Goal: Task Accomplishment & Management: Manage account settings

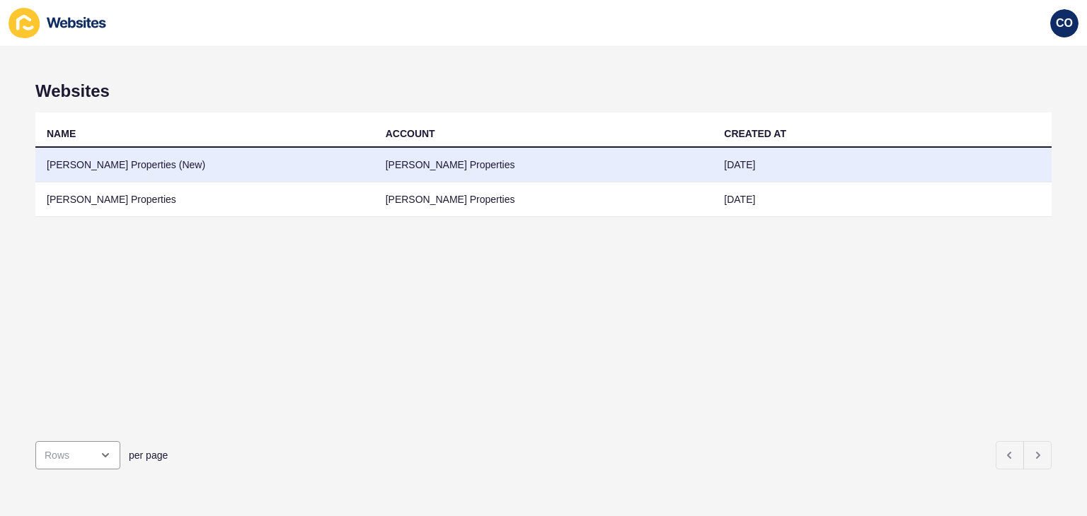
click at [127, 159] on td "[PERSON_NAME] Properties (New)" at bounding box center [204, 165] width 339 height 35
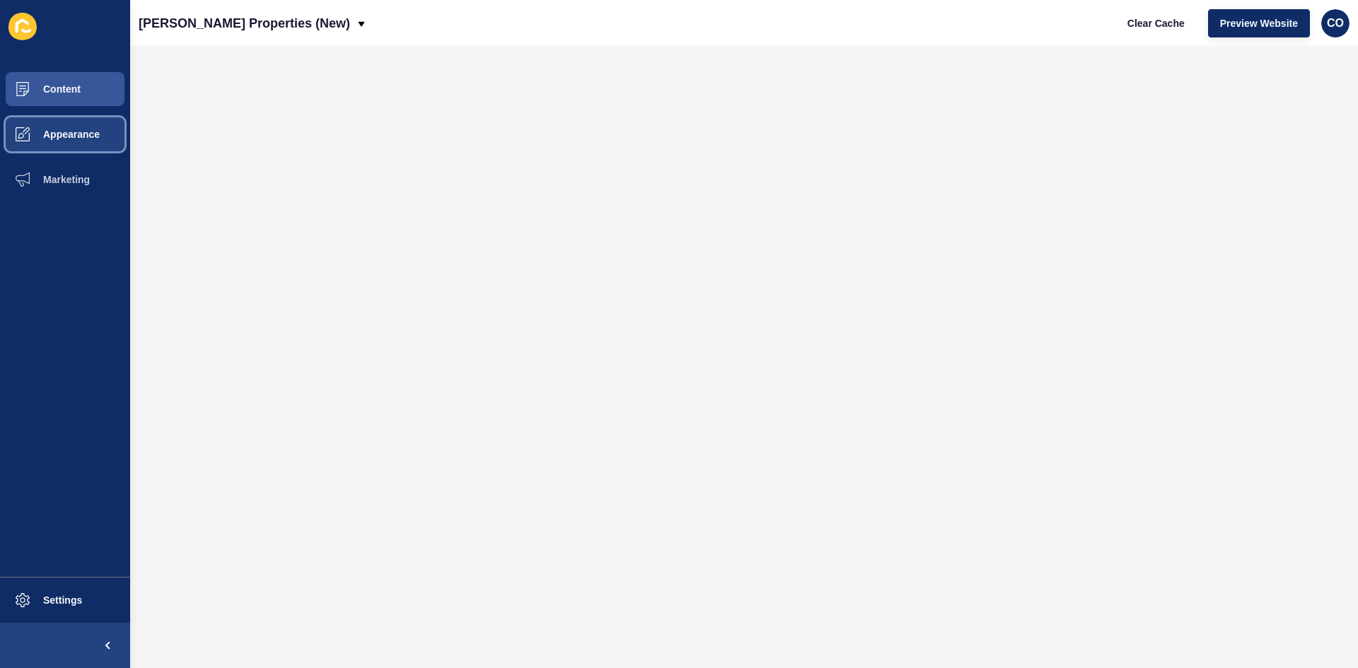
click at [83, 128] on button "Appearance" at bounding box center [65, 134] width 130 height 45
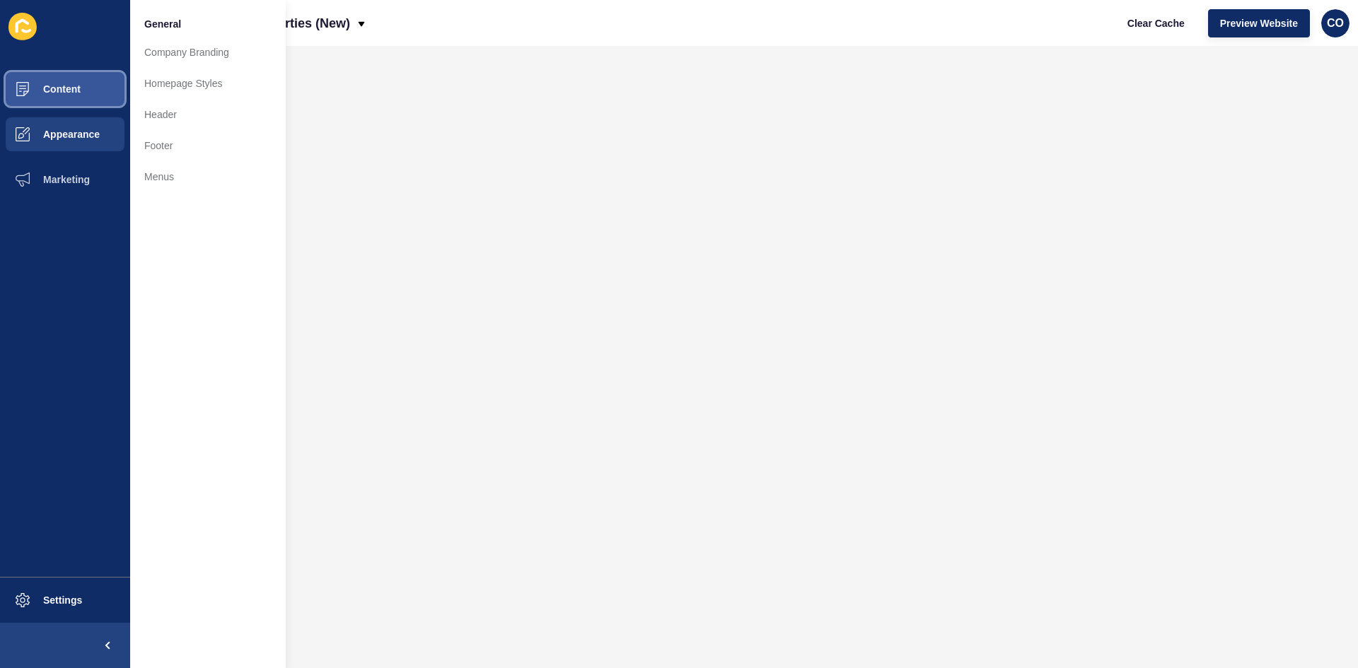
click at [99, 100] on button "Content" at bounding box center [65, 88] width 130 height 45
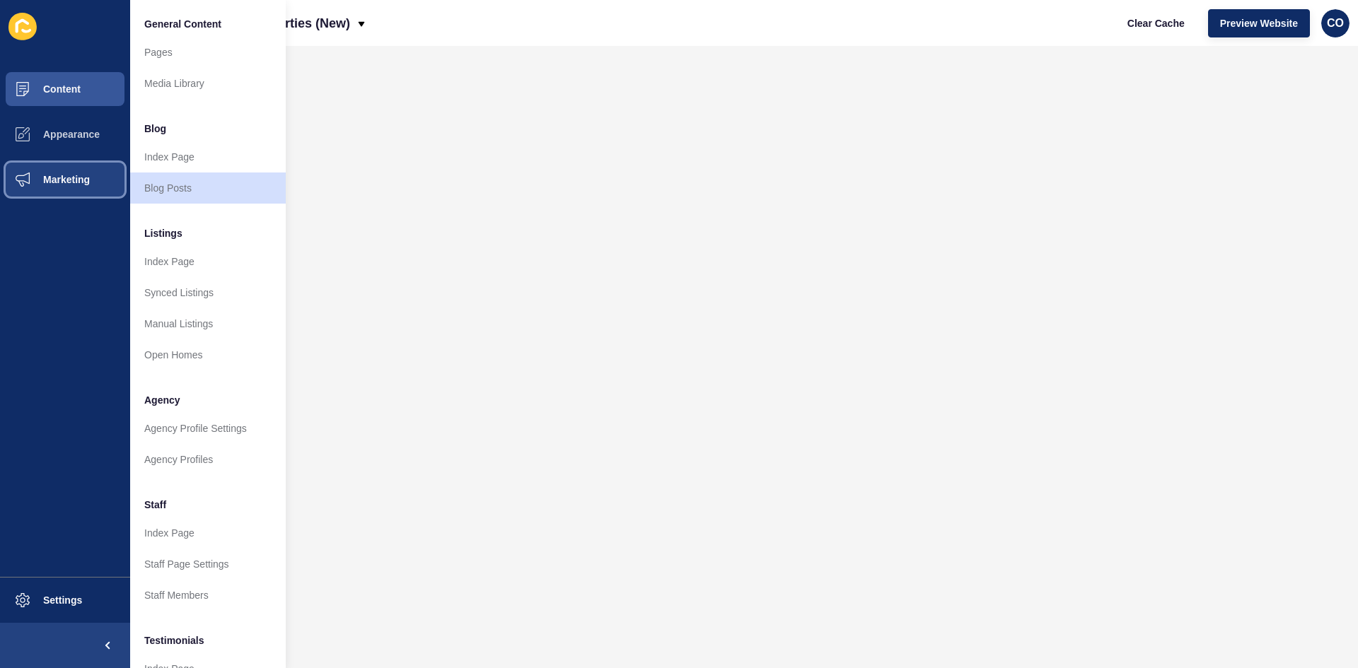
click at [81, 186] on button "Marketing" at bounding box center [65, 179] width 130 height 45
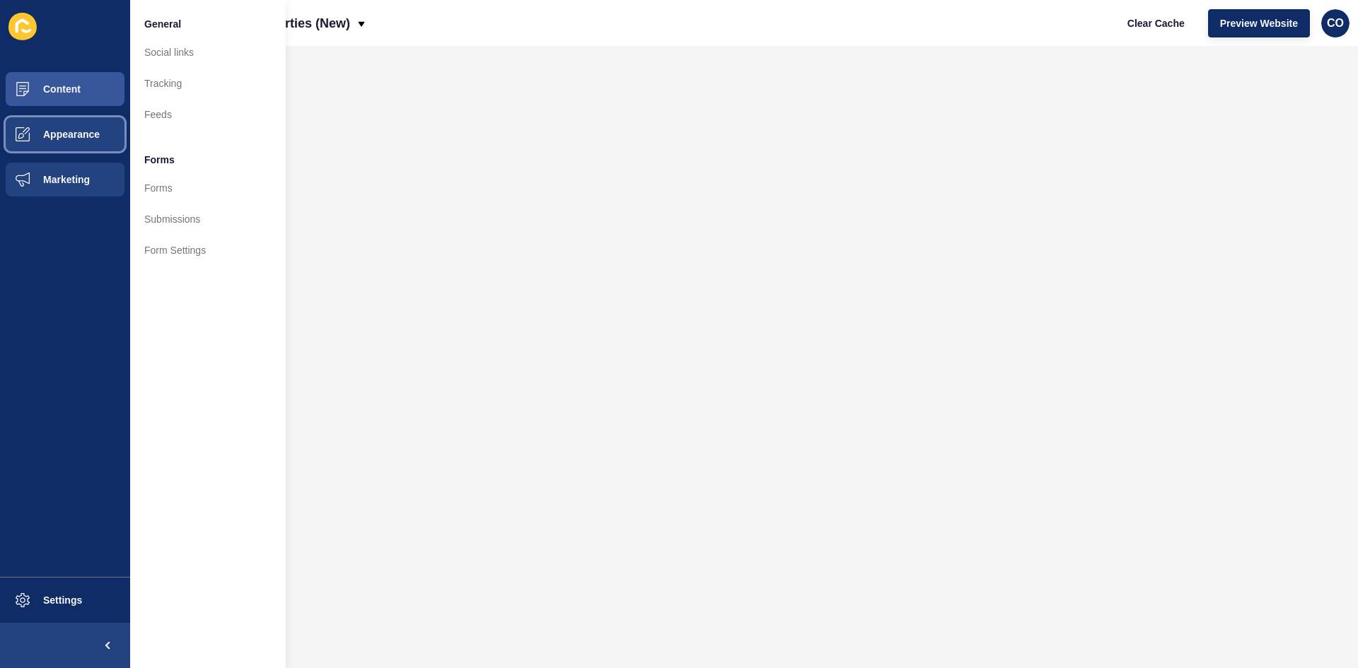
click at [75, 137] on span "Appearance" at bounding box center [49, 134] width 102 height 11
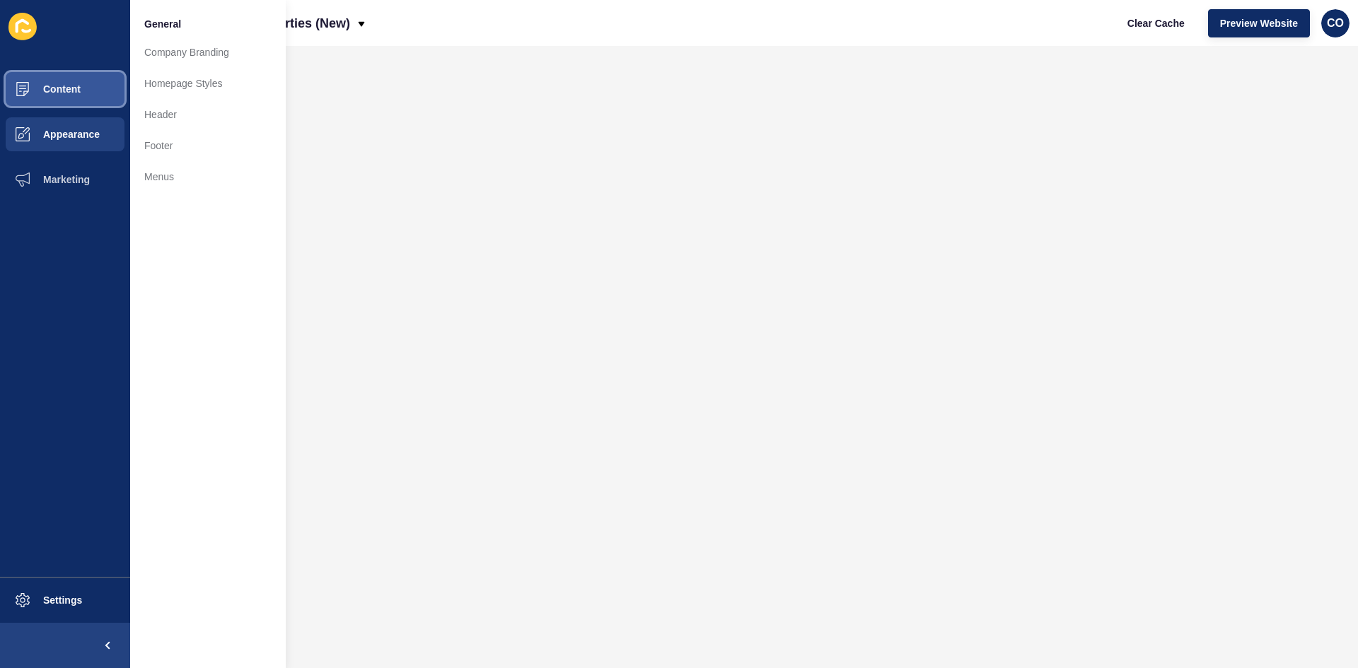
click at [67, 92] on span "Content" at bounding box center [39, 88] width 83 height 11
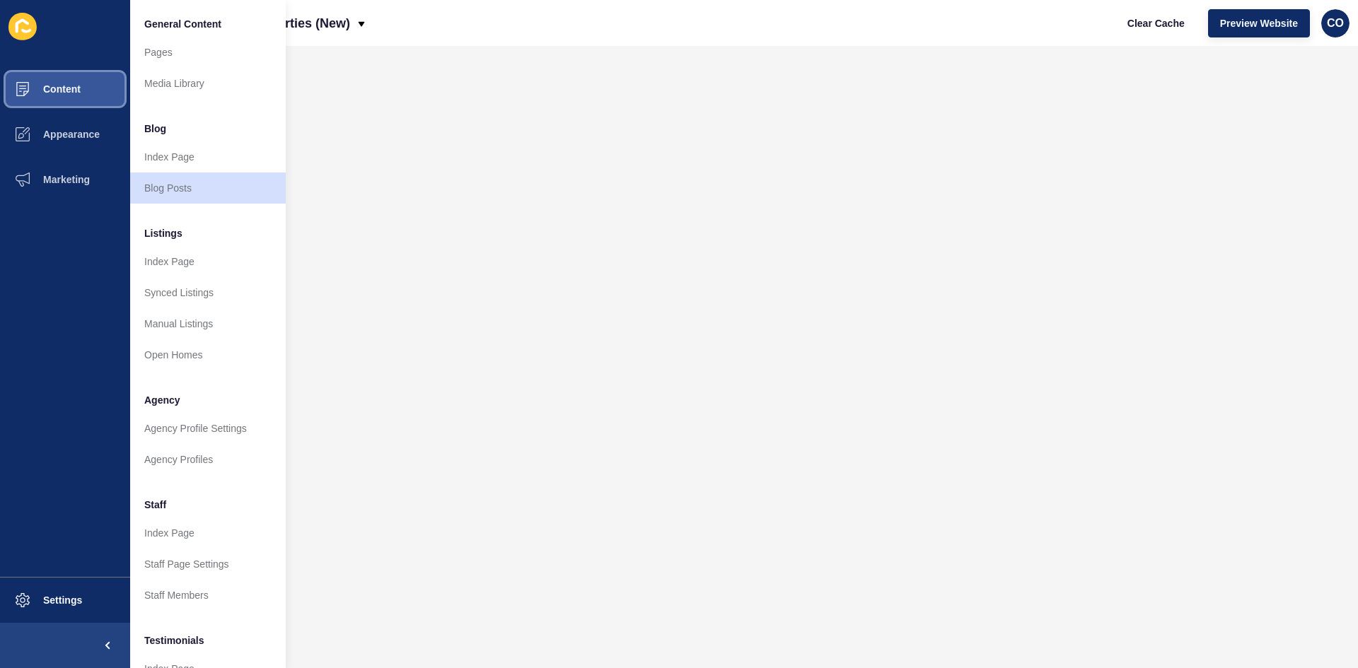
click at [80, 100] on button "Content" at bounding box center [65, 88] width 130 height 45
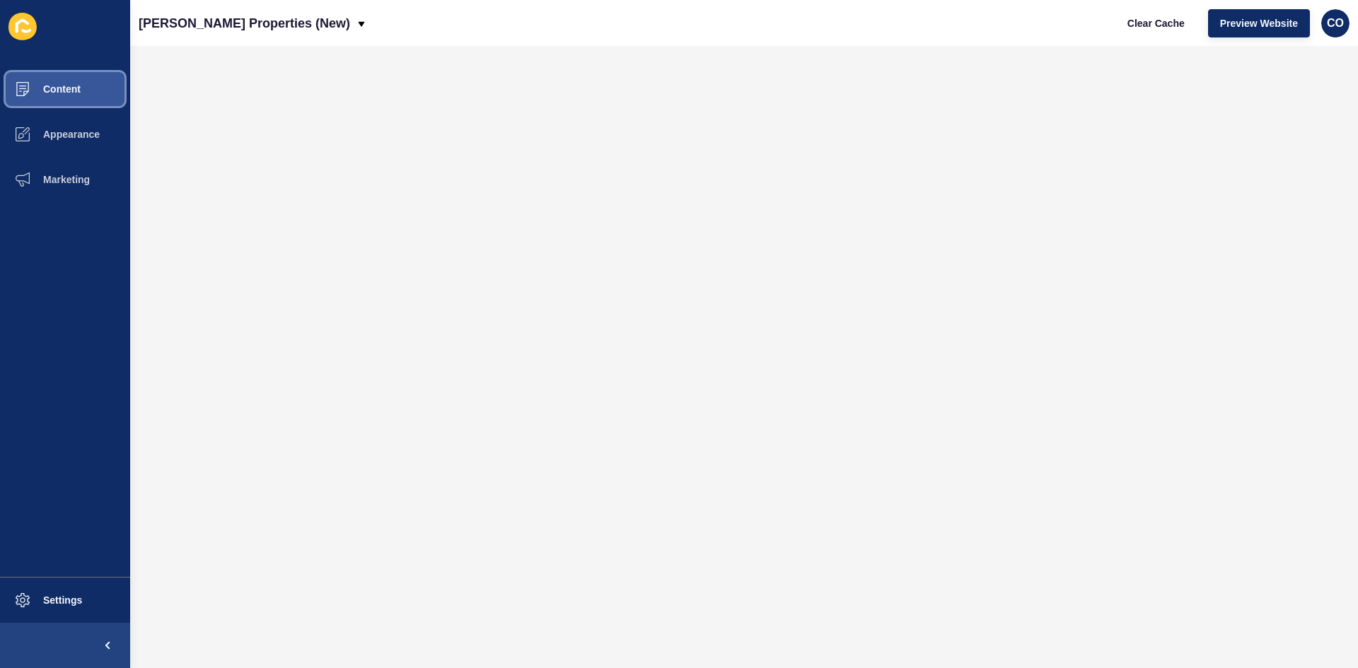
click at [80, 99] on button "Content" at bounding box center [65, 88] width 130 height 45
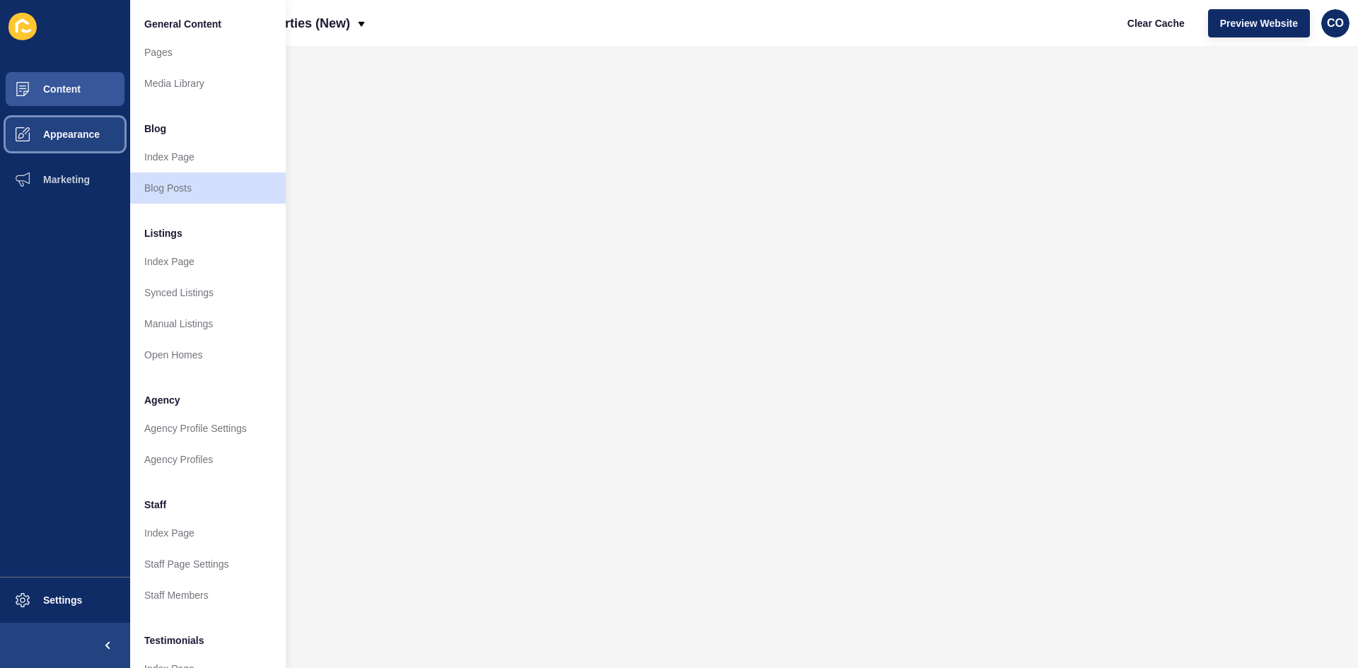
click at [100, 135] on span "Appearance" at bounding box center [49, 134] width 102 height 11
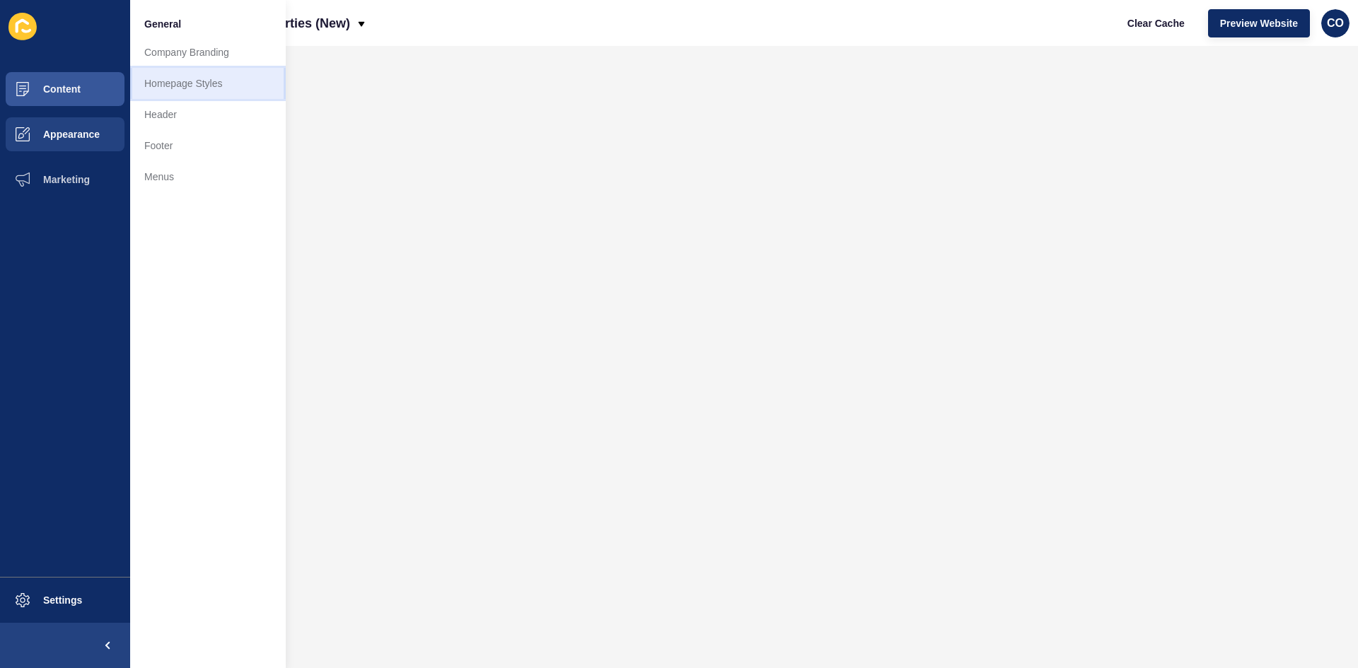
click at [202, 81] on link "Homepage Styles" at bounding box center [208, 83] width 156 height 31
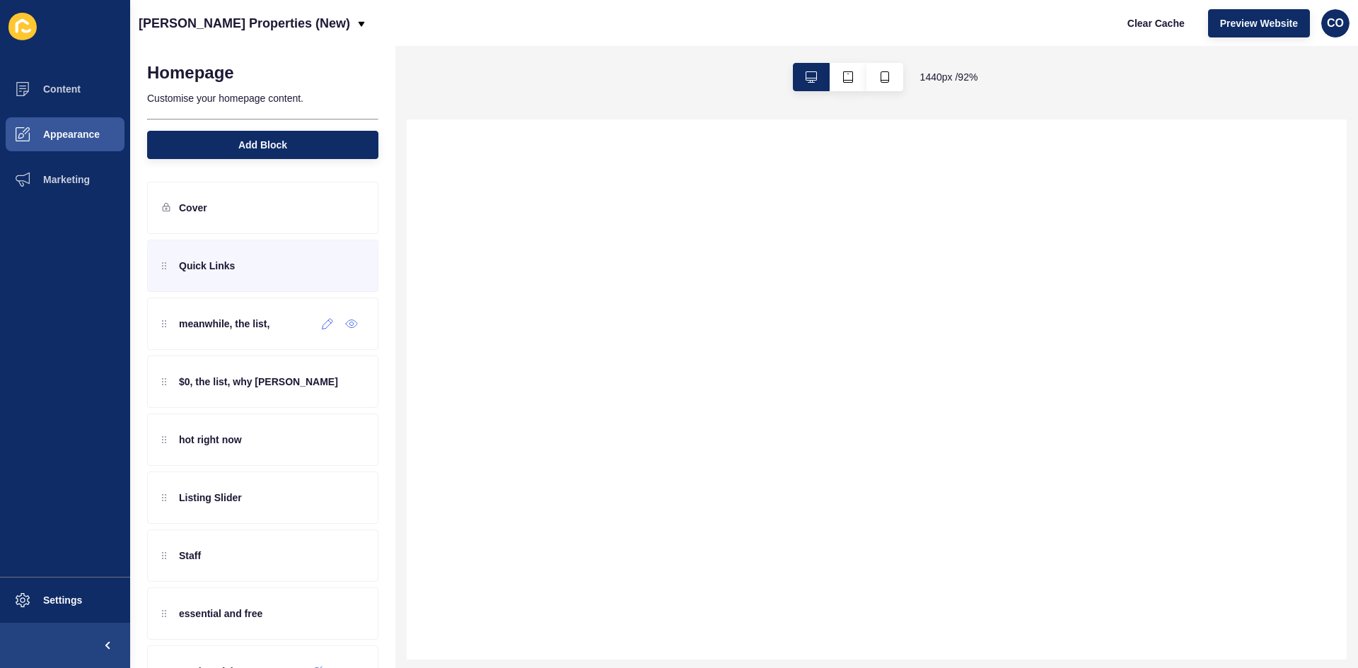
scroll to position [212, 0]
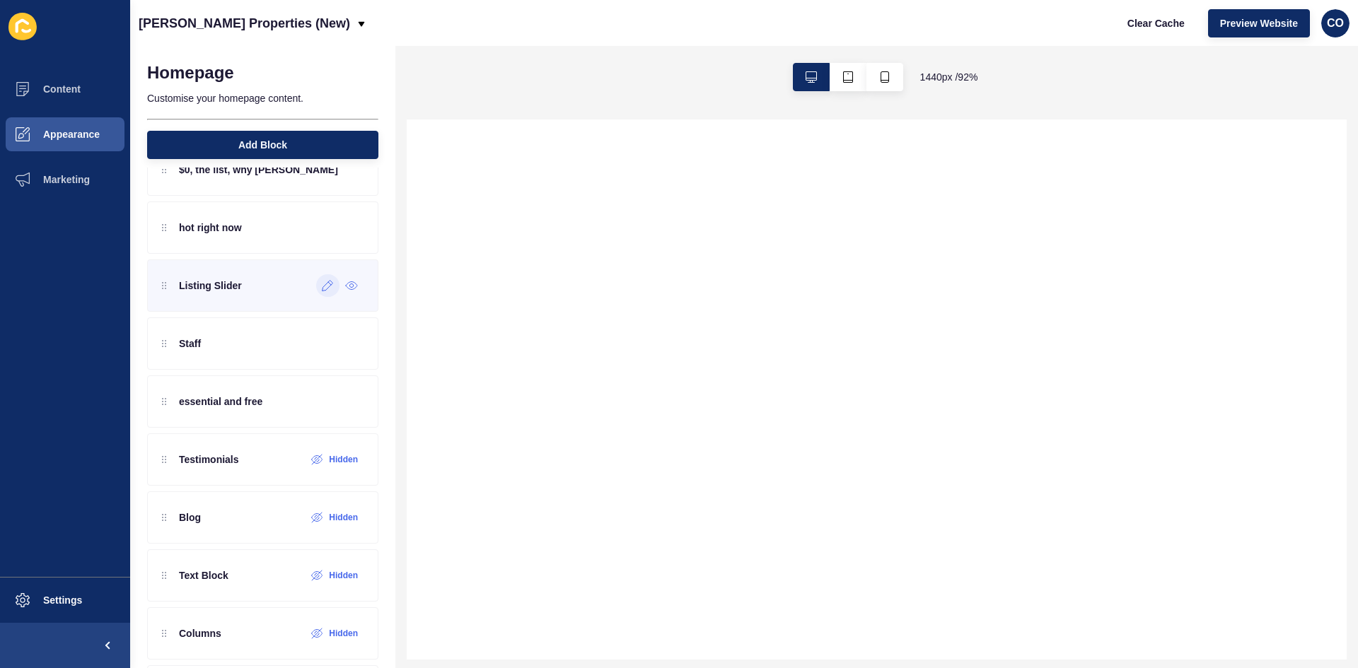
click at [322, 289] on icon at bounding box center [328, 285] width 12 height 11
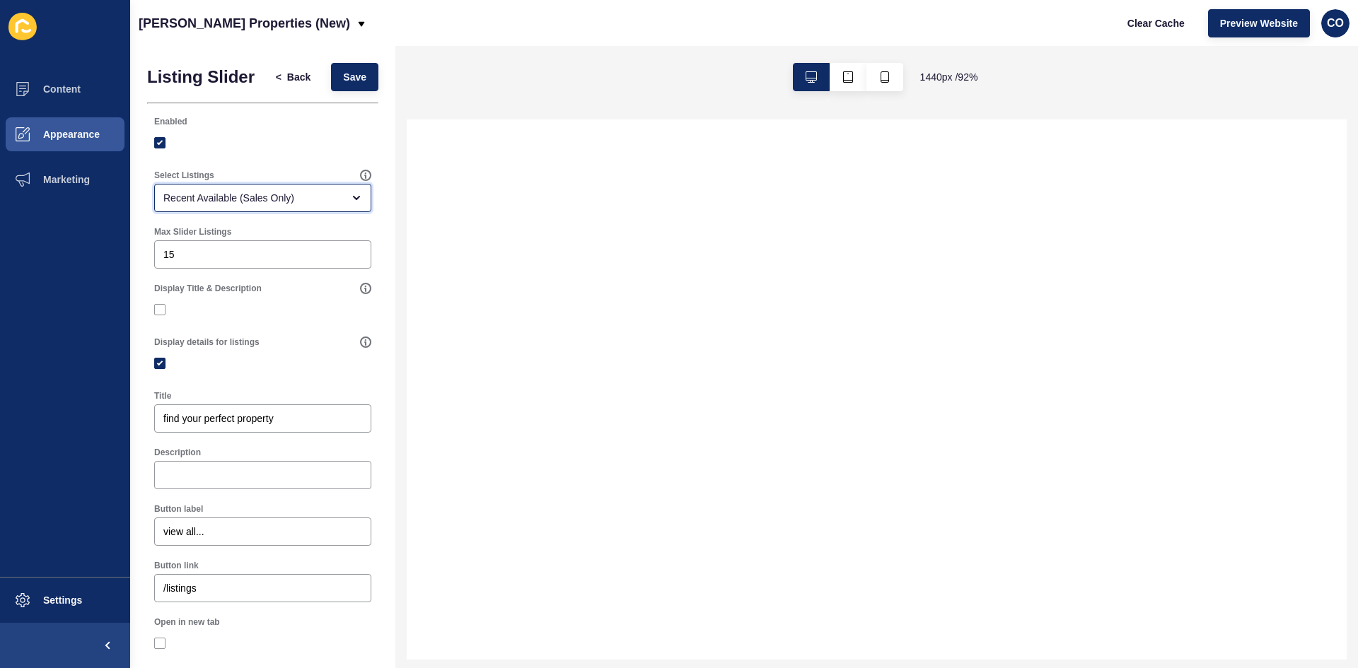
click at [342, 204] on div "open menu" at bounding box center [352, 197] width 20 height 11
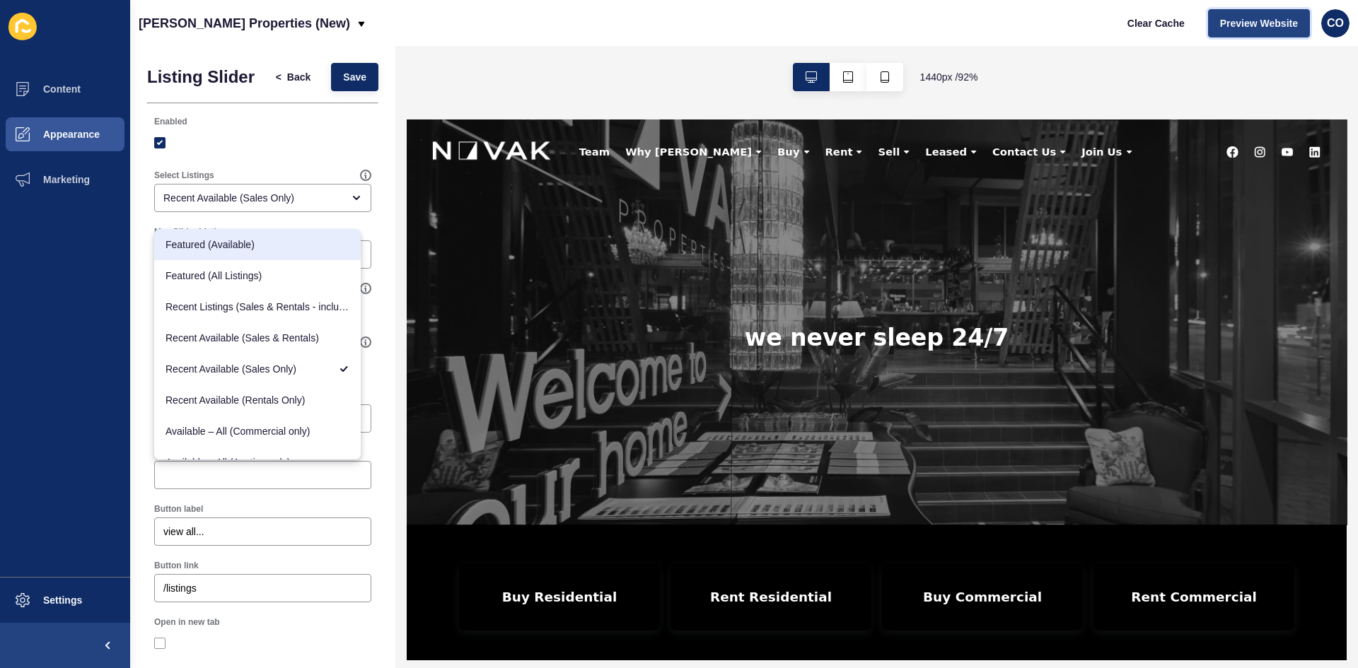
click at [1086, 23] on span "Preview Website" at bounding box center [1259, 23] width 78 height 14
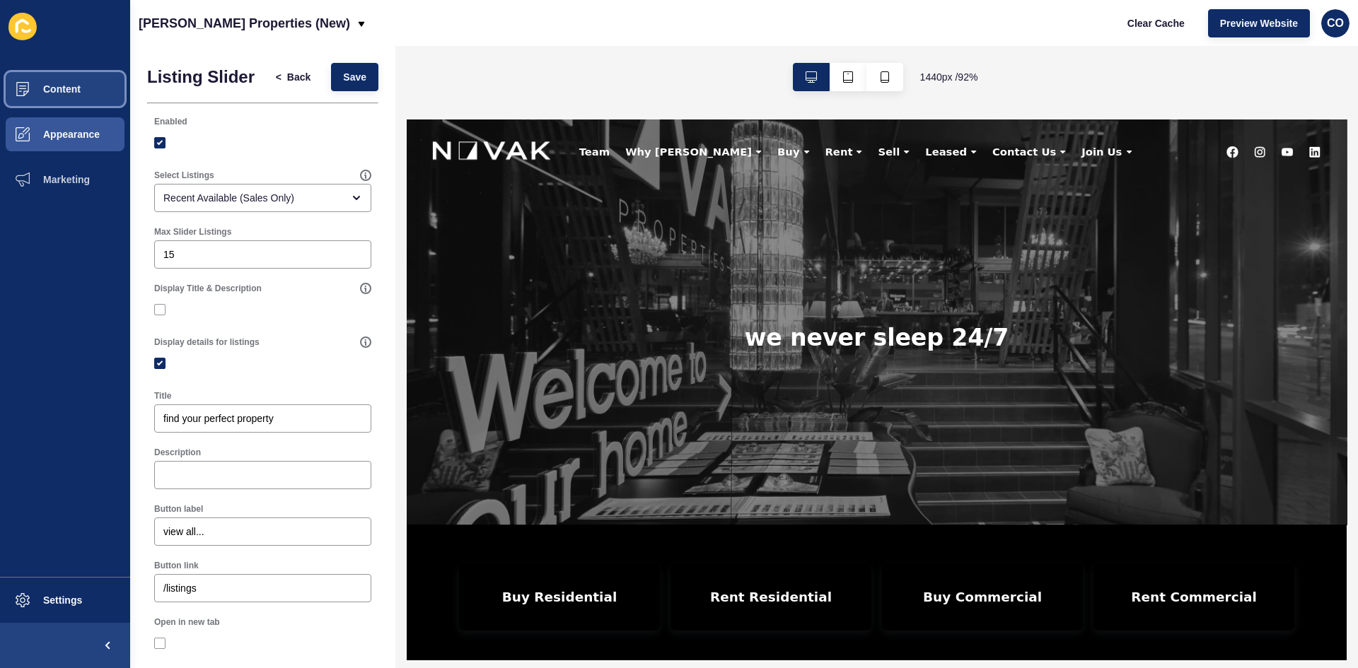
click at [62, 98] on button "Content" at bounding box center [65, 88] width 130 height 45
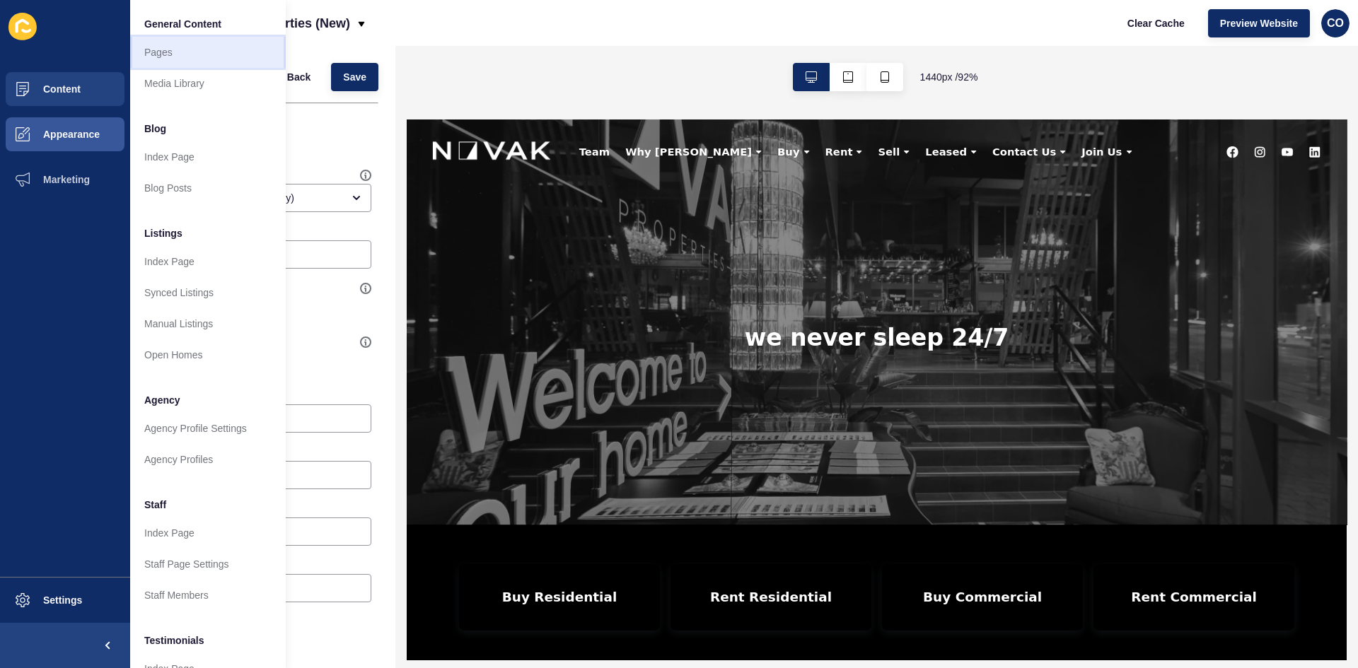
click at [153, 57] on link "Pages" at bounding box center [208, 52] width 156 height 31
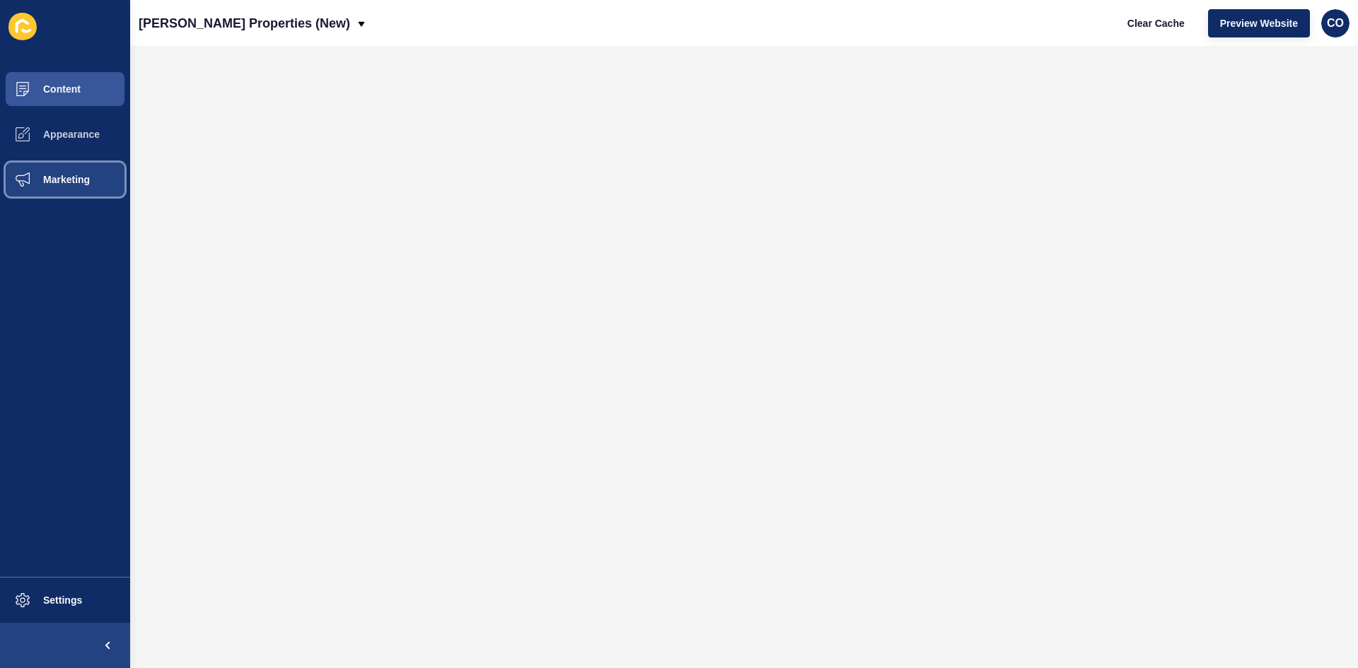
click at [85, 176] on span "Marketing" at bounding box center [44, 179] width 92 height 11
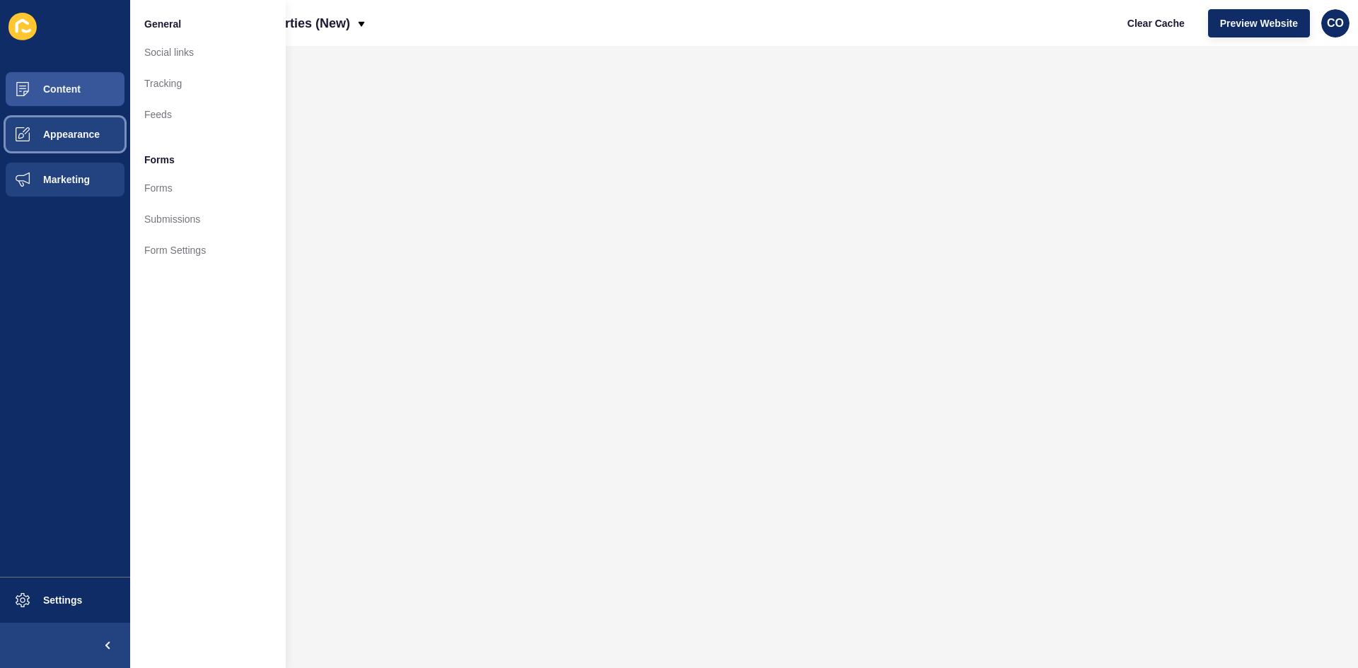
click at [77, 139] on span "Appearance" at bounding box center [49, 134] width 102 height 11
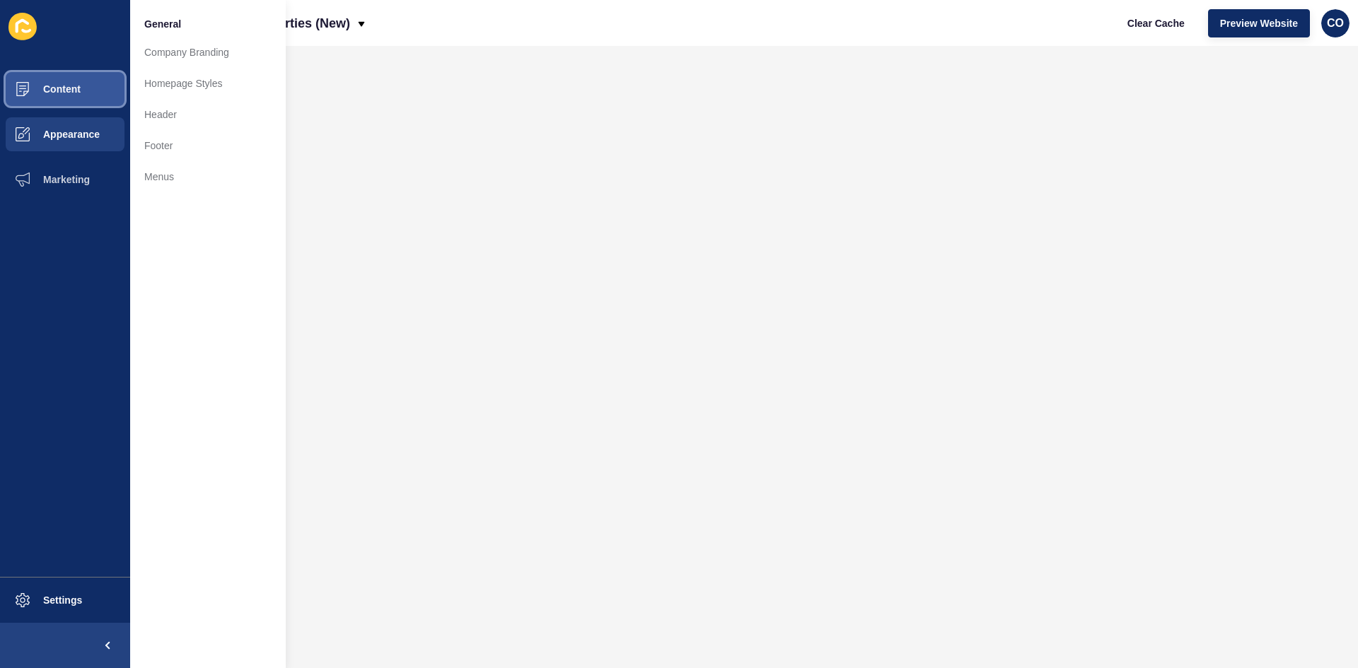
click at [97, 93] on button "Content" at bounding box center [65, 88] width 130 height 45
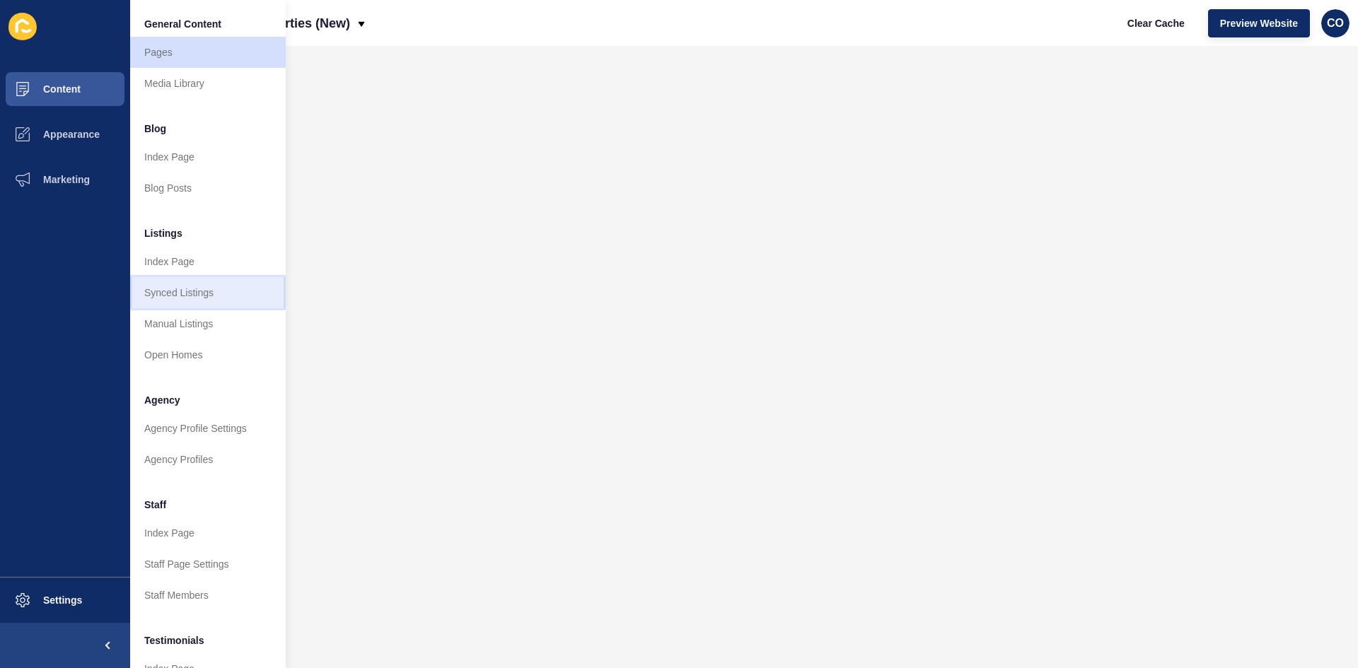
click at [201, 285] on link "Synced Listings" at bounding box center [208, 292] width 156 height 31
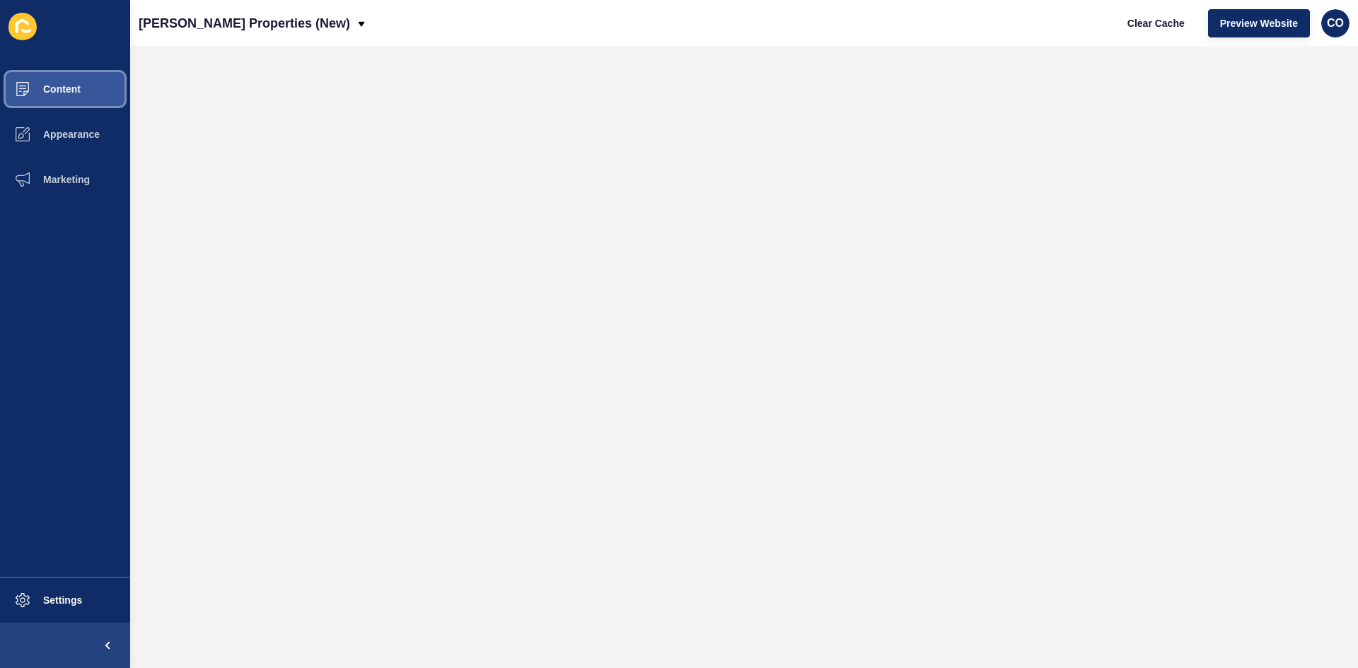
click at [93, 98] on button "Content" at bounding box center [65, 88] width 130 height 45
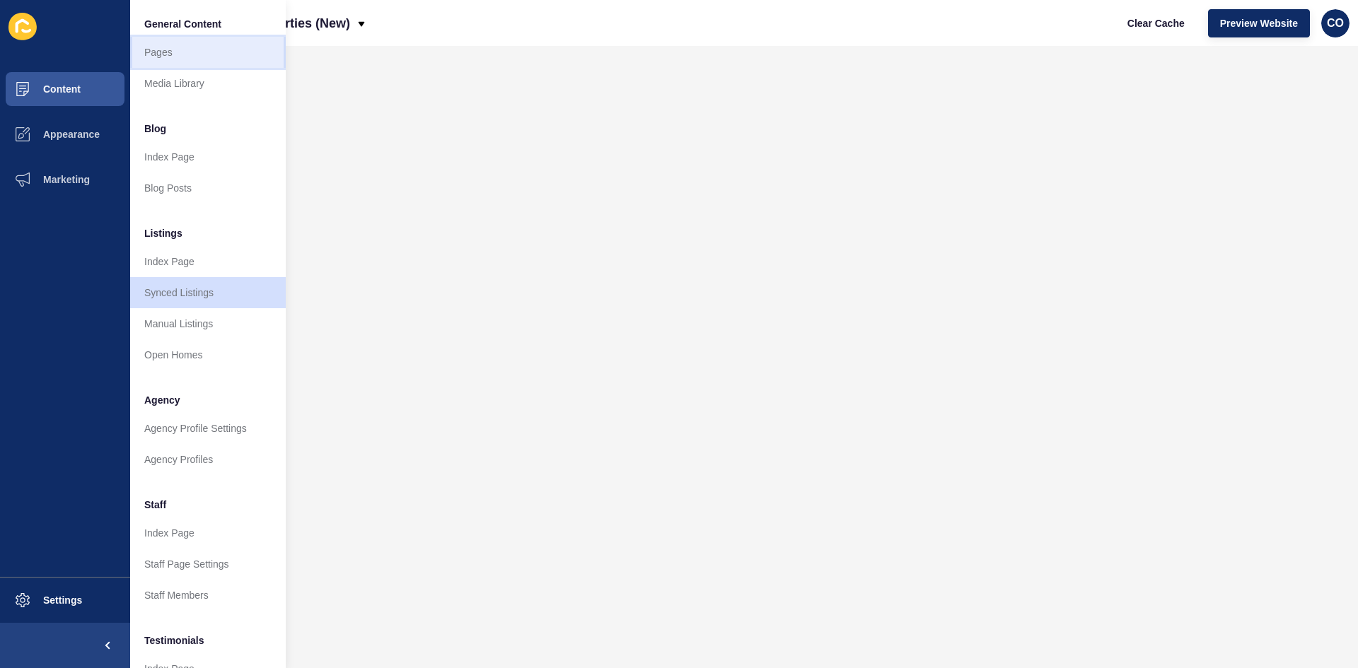
click at [173, 51] on link "Pages" at bounding box center [208, 52] width 156 height 31
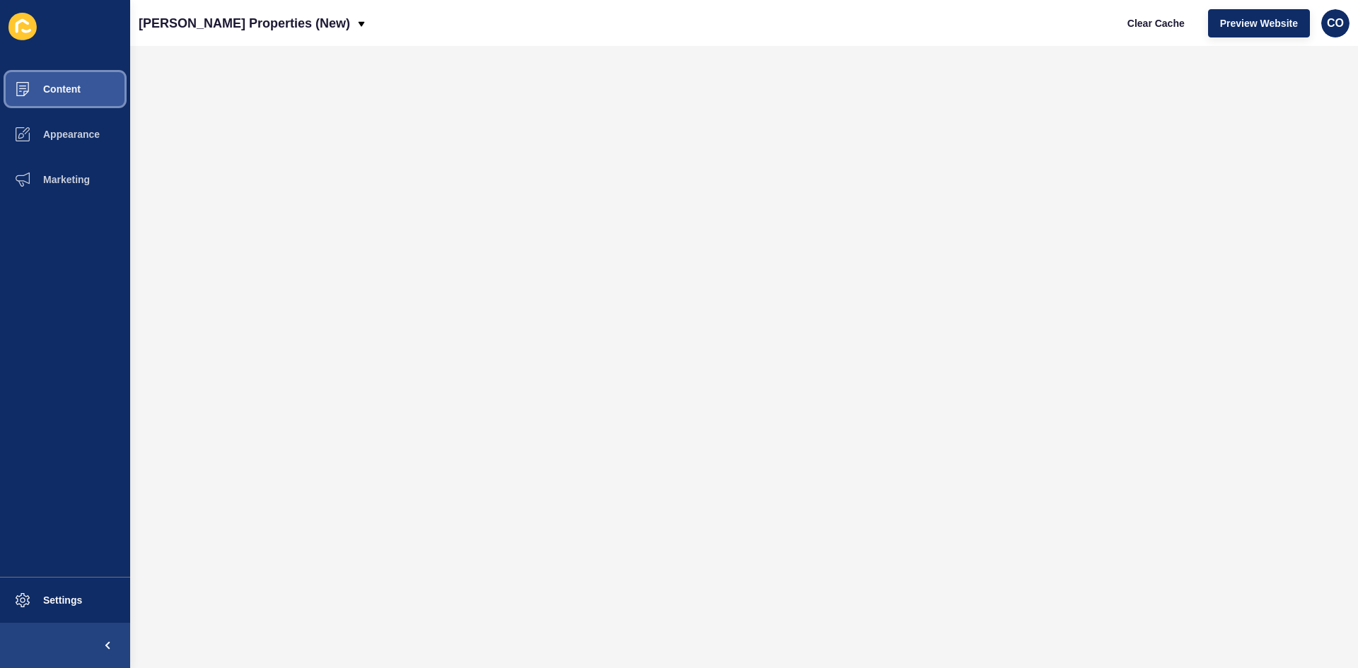
click at [81, 91] on button "Content" at bounding box center [65, 88] width 130 height 45
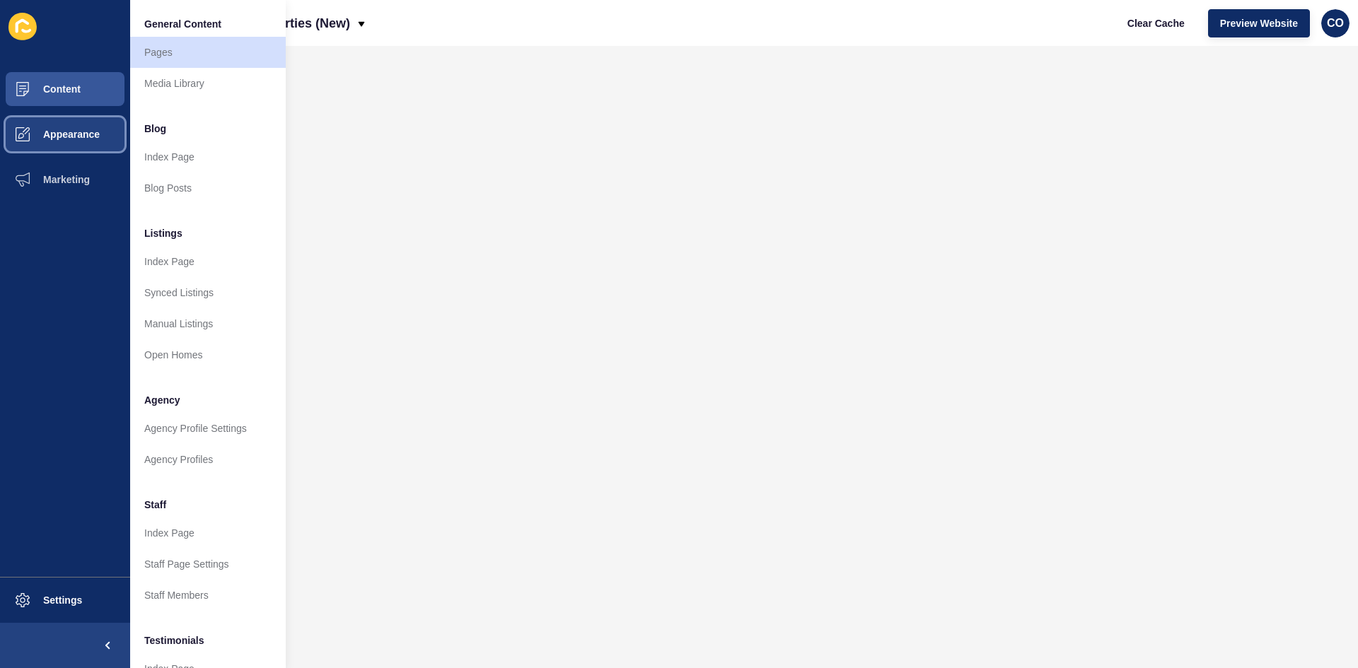
click at [87, 130] on span "Appearance" at bounding box center [49, 134] width 102 height 11
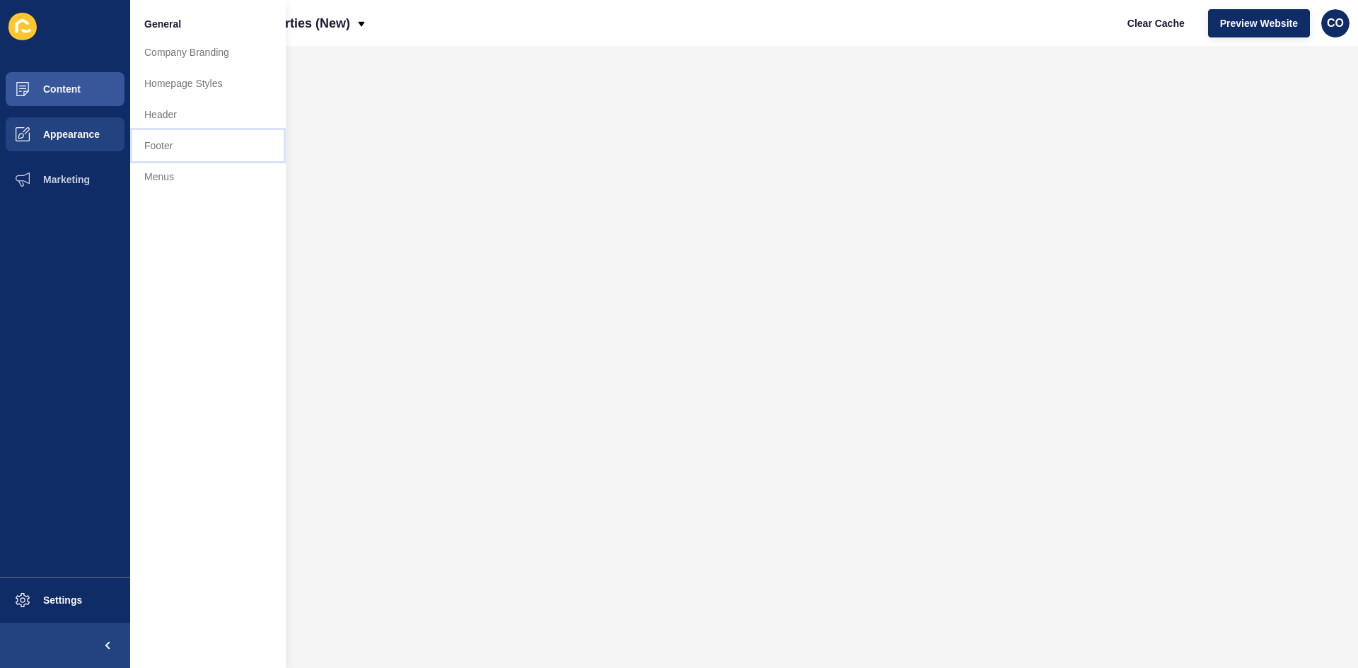
click at [171, 144] on link "Footer" at bounding box center [208, 145] width 156 height 31
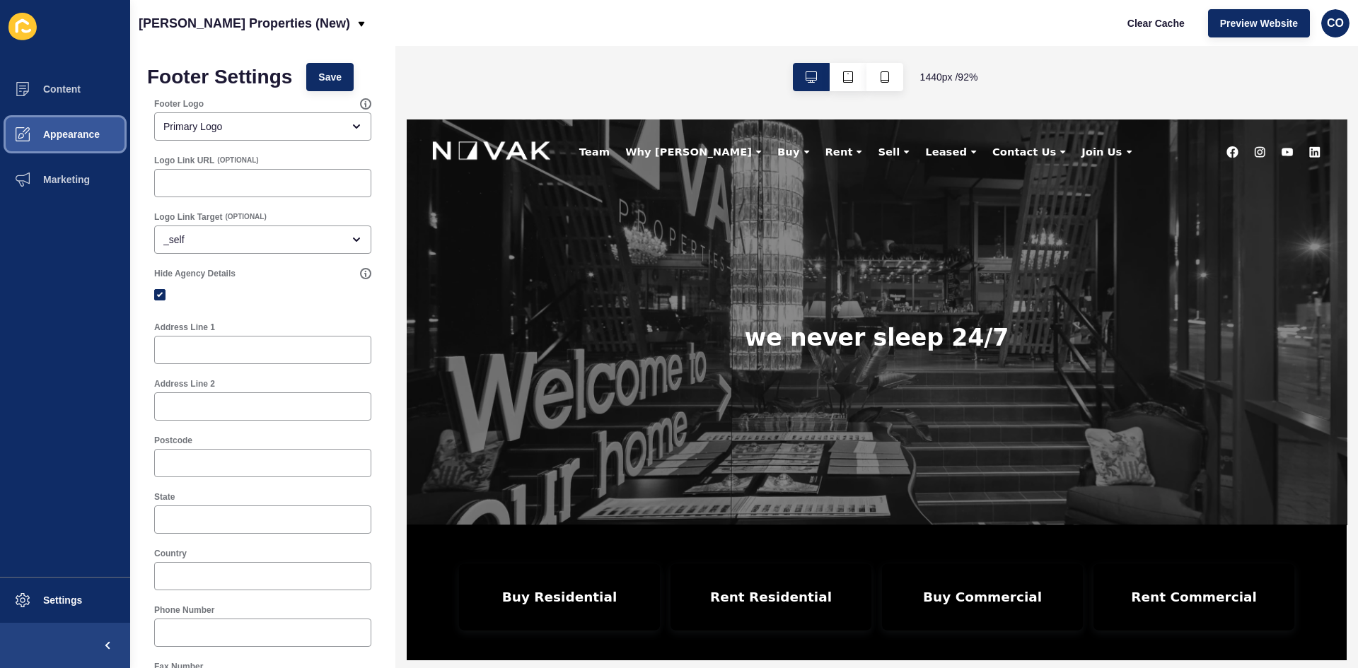
click at [92, 134] on span "Appearance" at bounding box center [49, 134] width 102 height 11
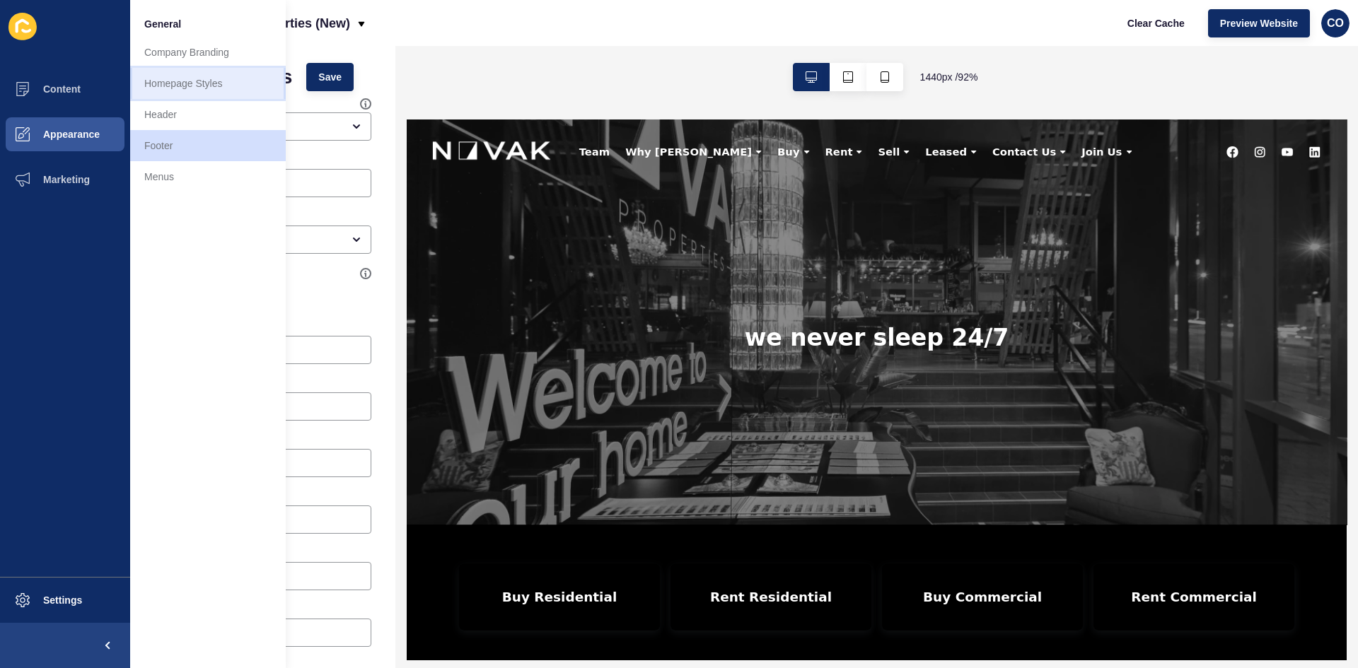
click at [212, 87] on link "Homepage Styles" at bounding box center [208, 83] width 156 height 31
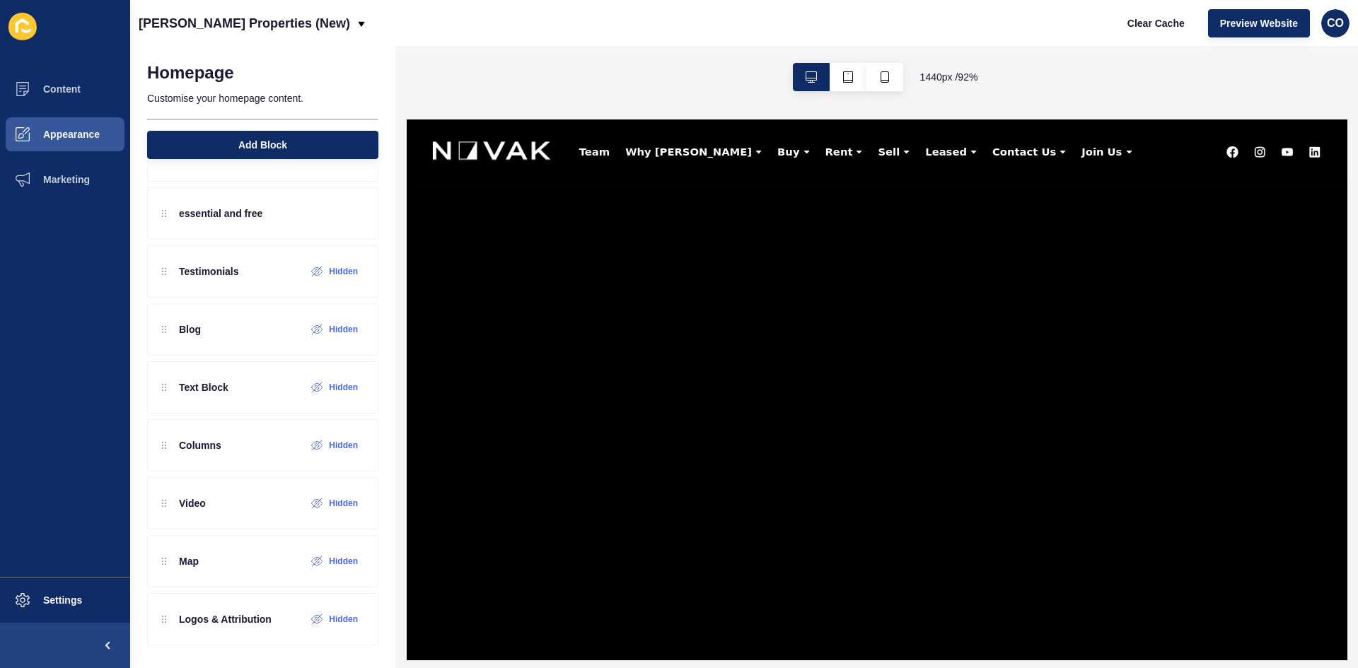
scroll to position [3437, 0]
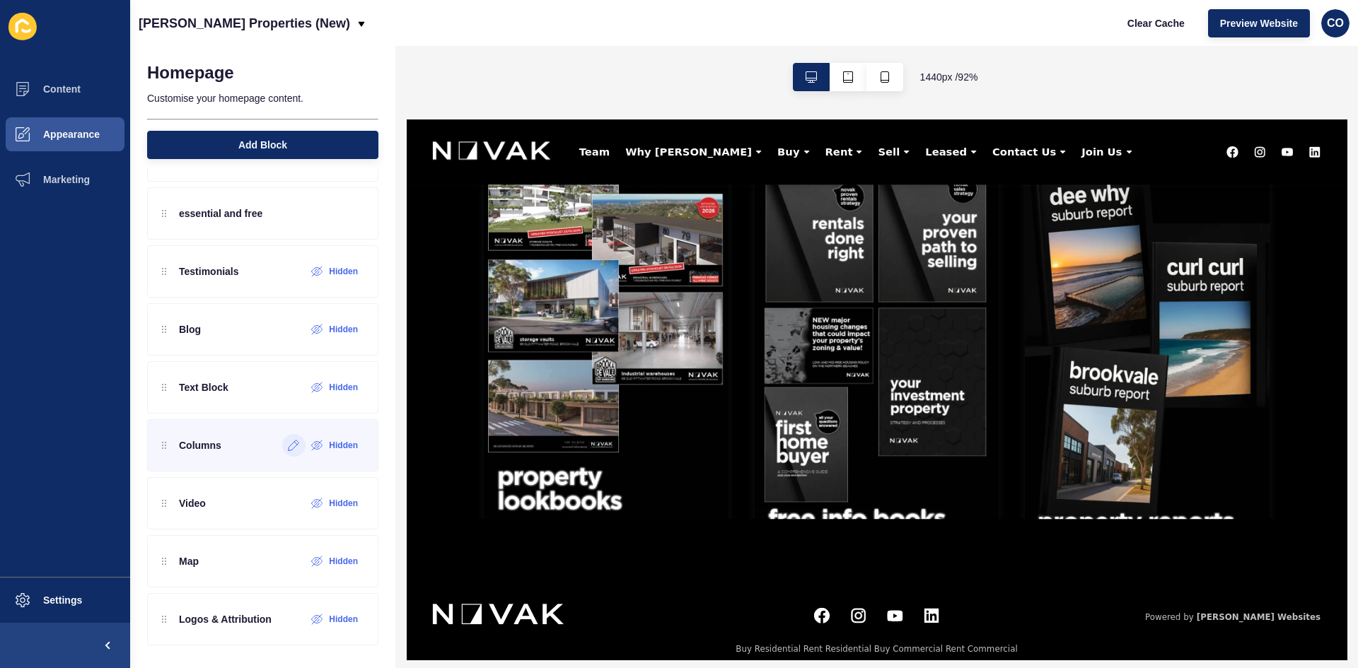
click at [288, 442] on icon at bounding box center [294, 445] width 12 height 11
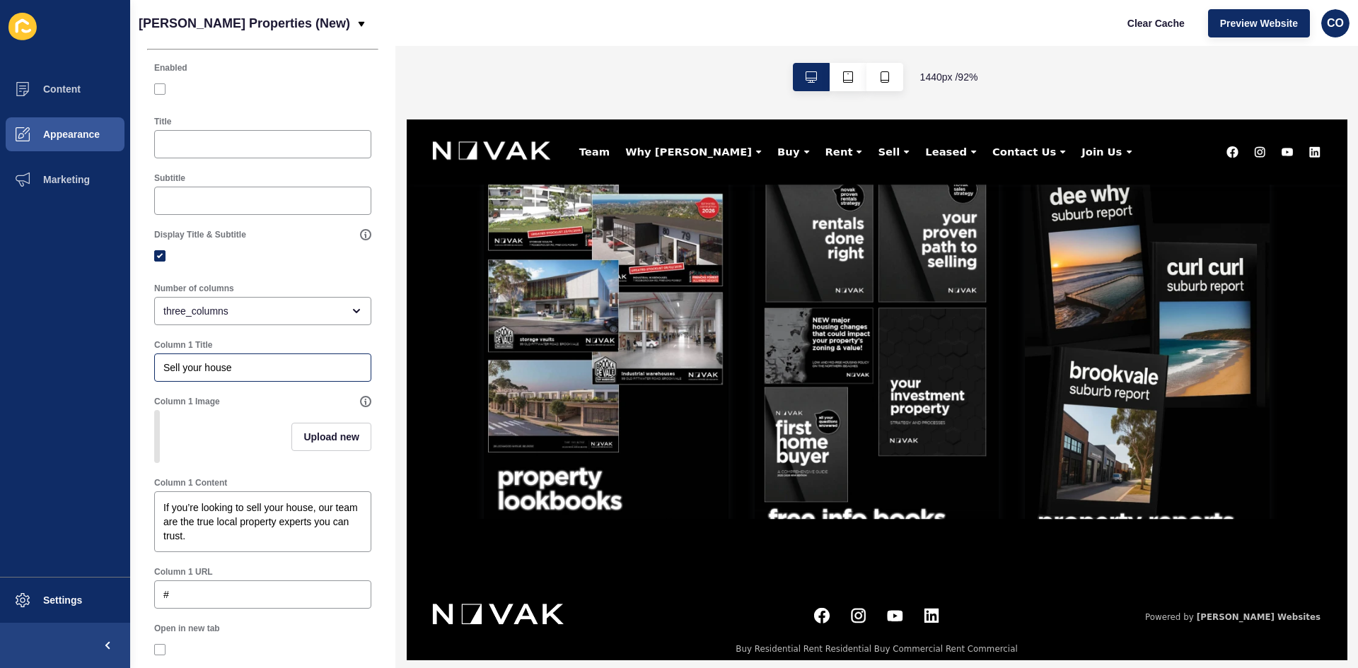
scroll to position [0, 0]
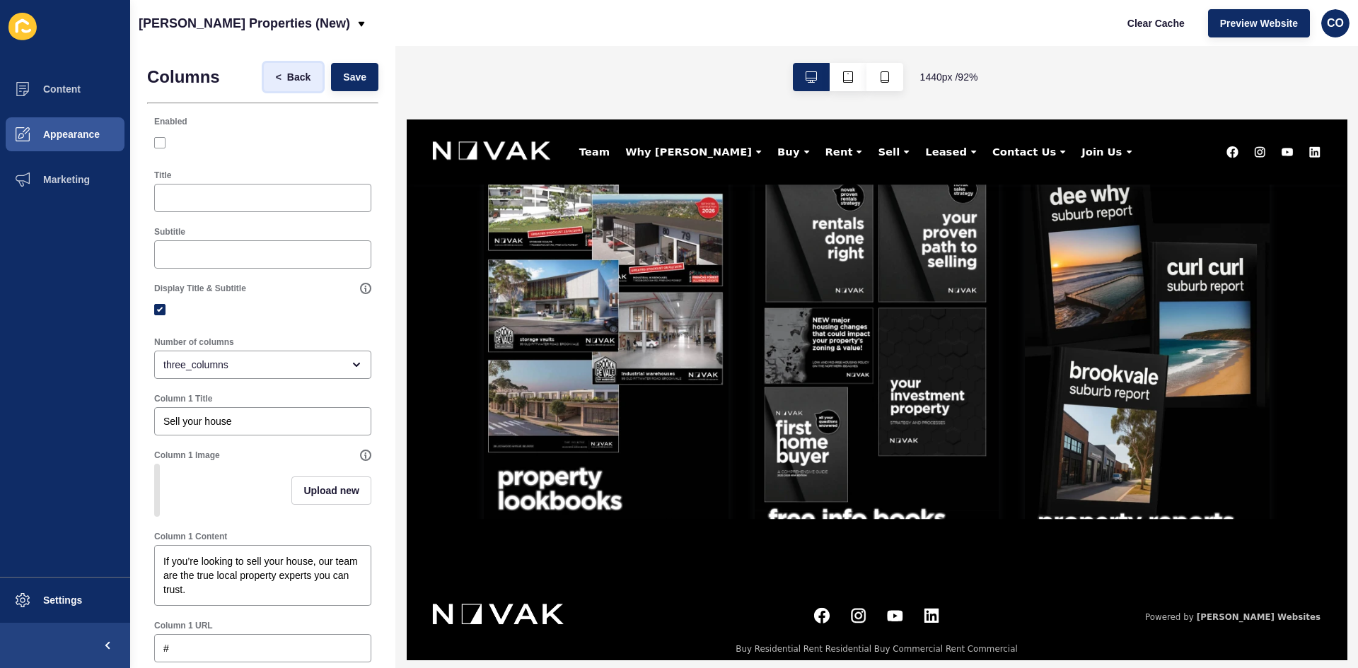
click at [287, 76] on span "Back" at bounding box center [298, 77] width 23 height 14
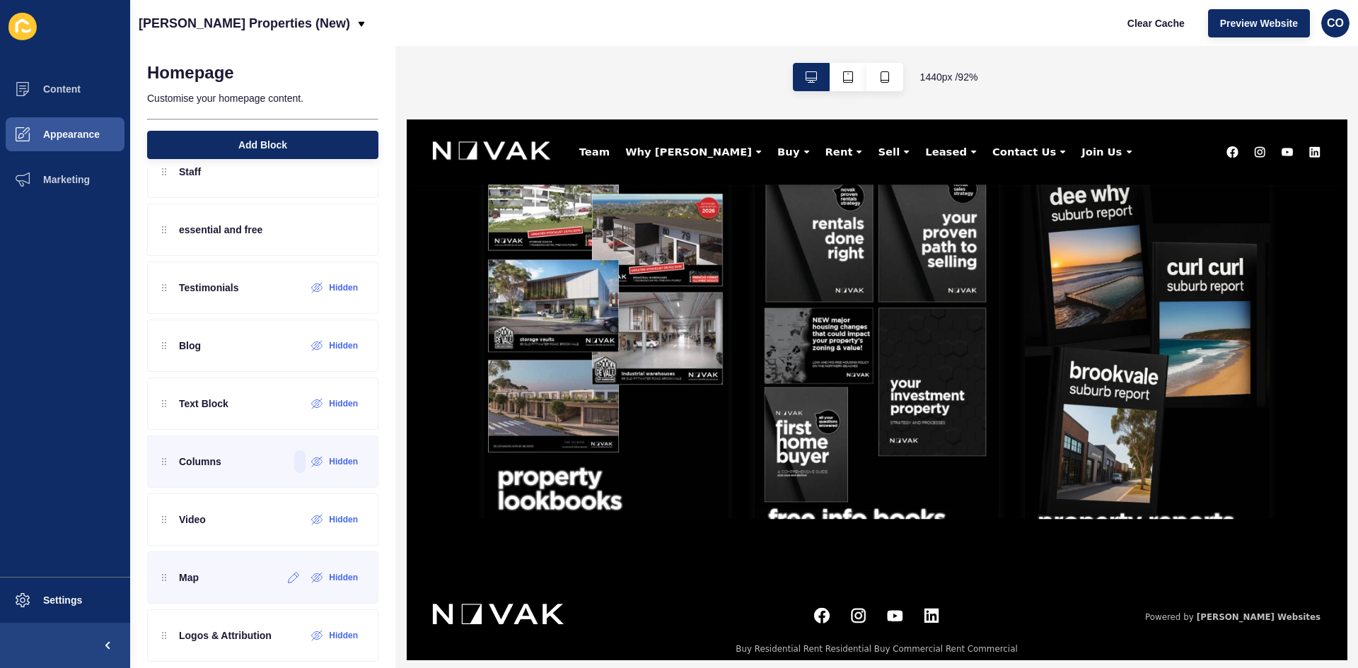
scroll to position [400, 0]
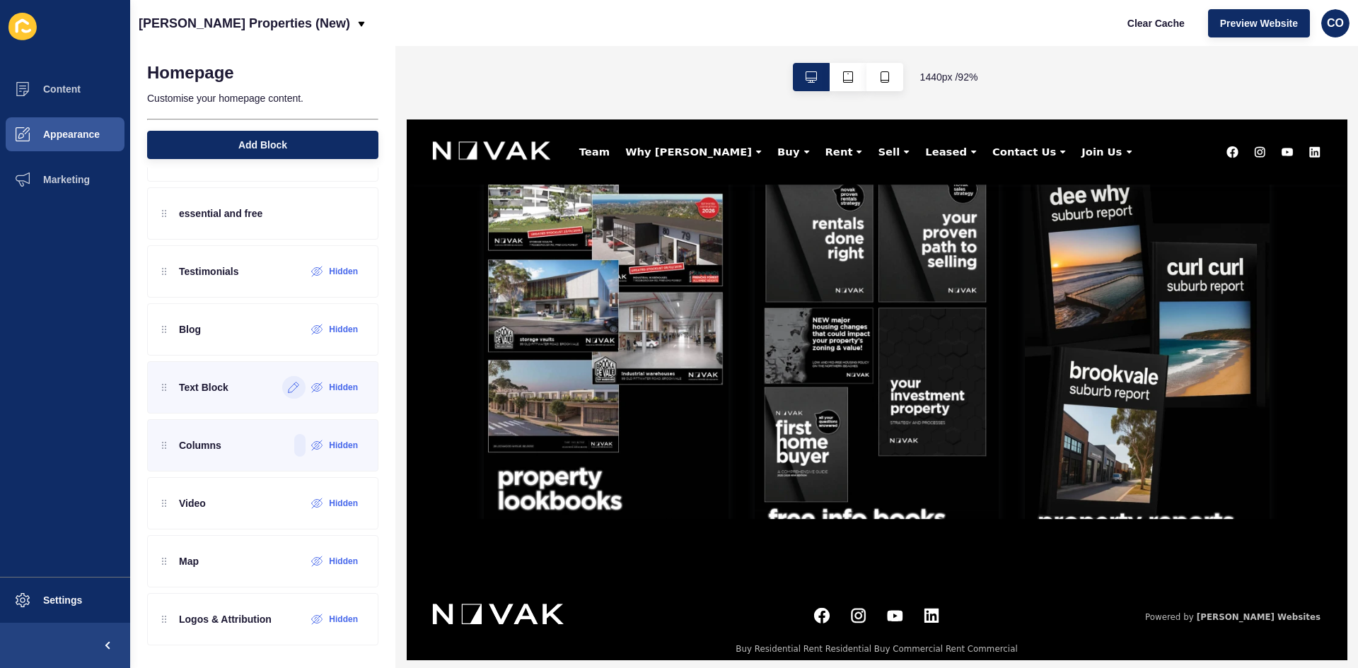
click at [288, 388] on icon at bounding box center [294, 387] width 12 height 11
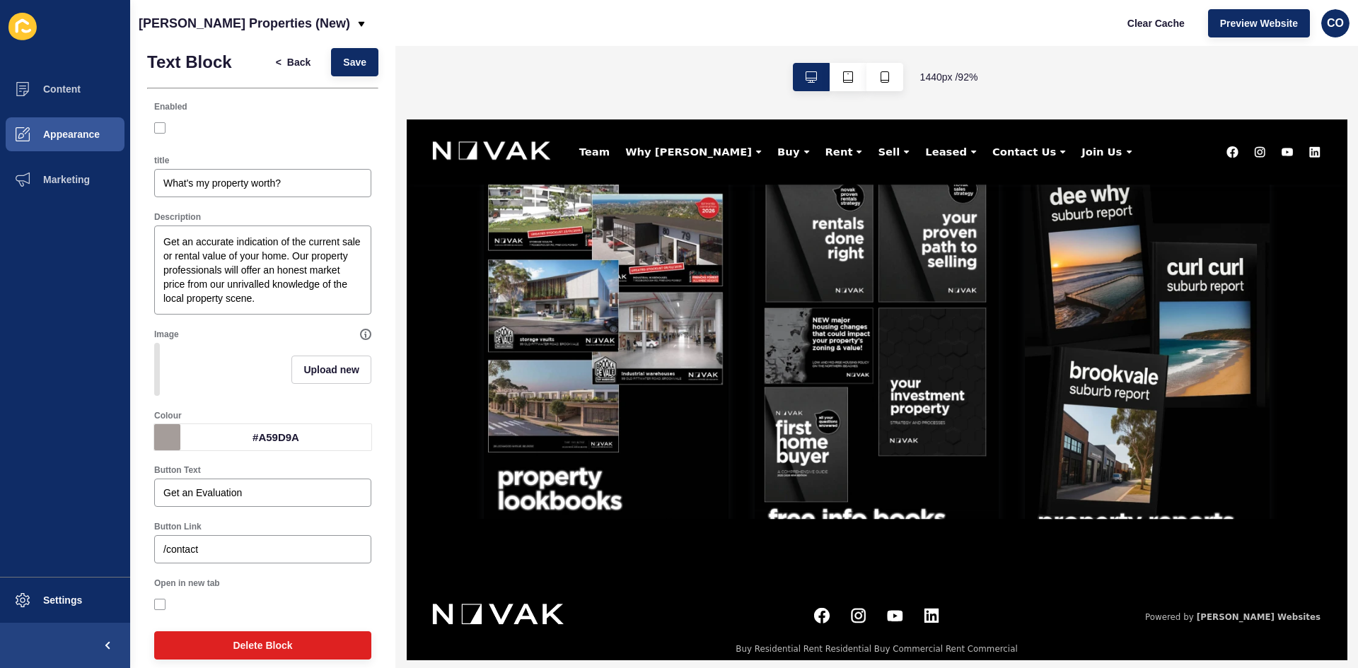
scroll to position [0, 0]
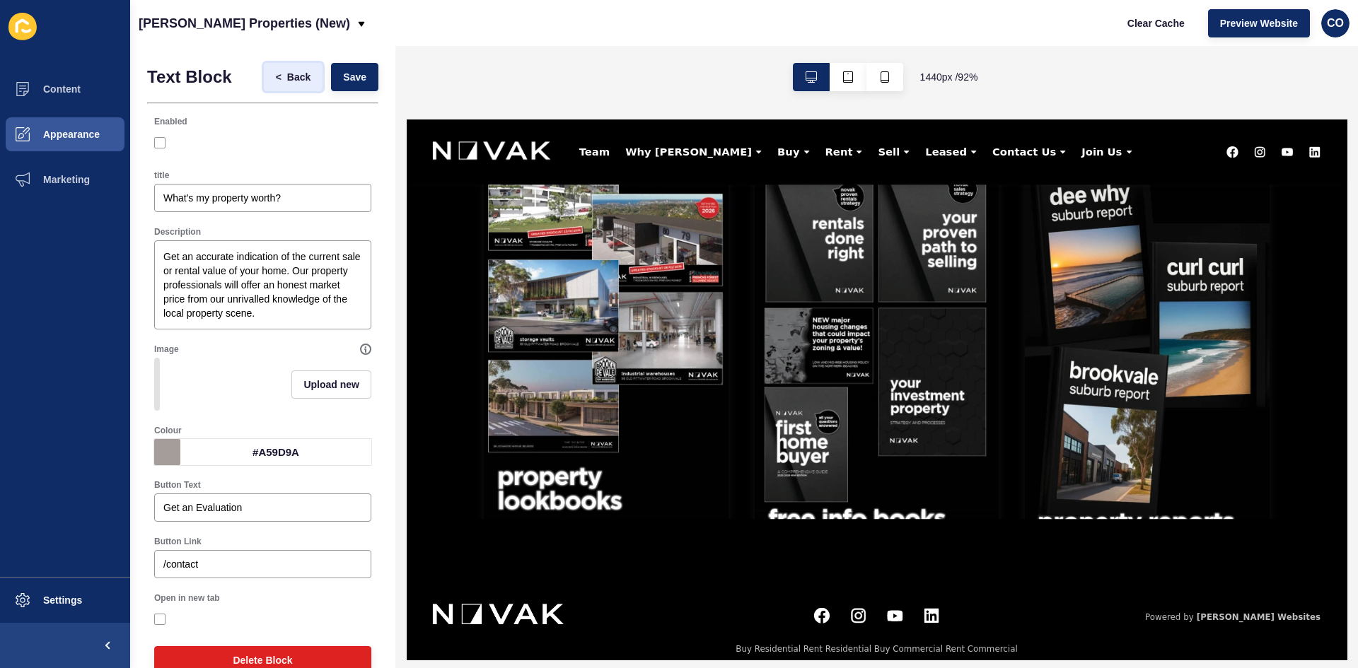
click at [287, 74] on span "Back" at bounding box center [298, 77] width 23 height 14
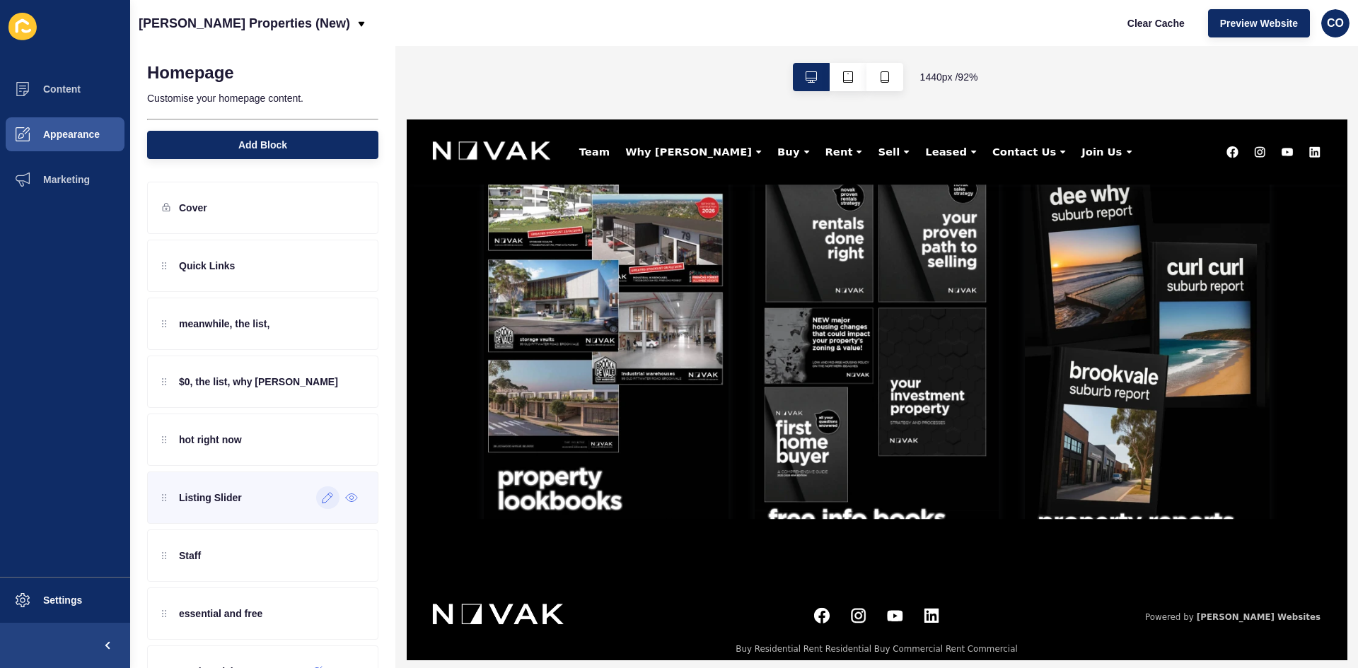
click at [322, 502] on icon at bounding box center [328, 497] width 12 height 11
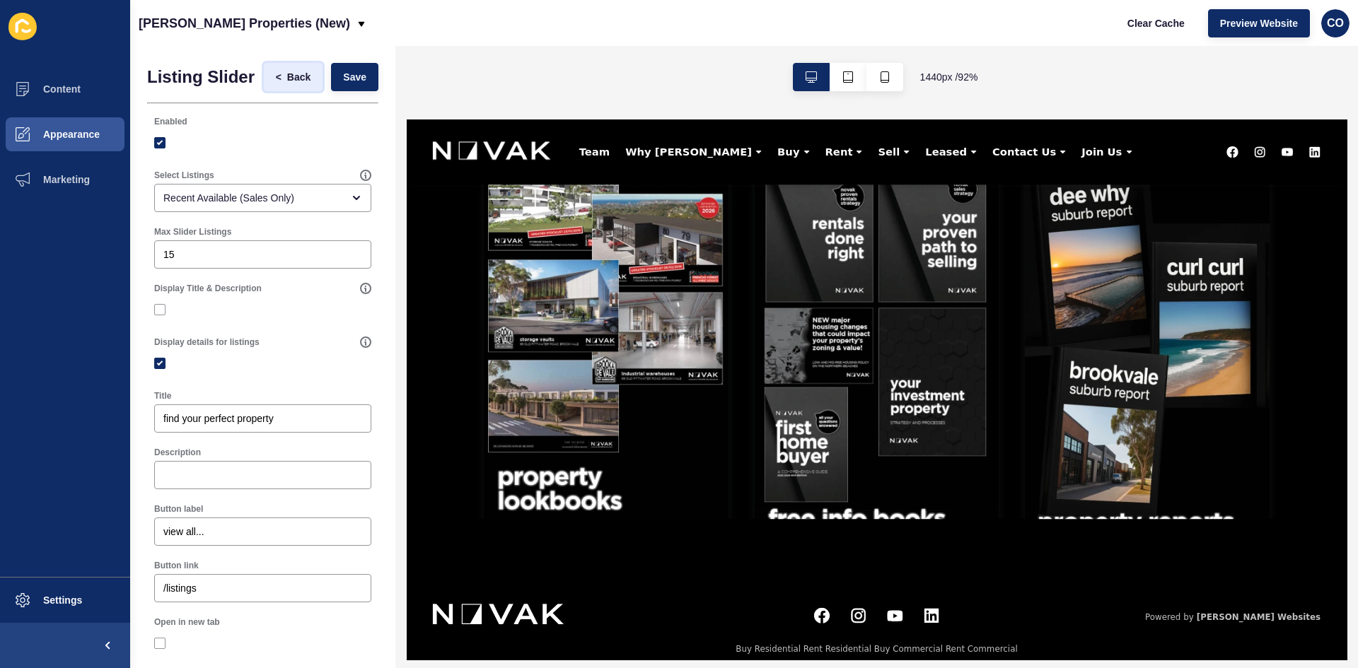
click at [287, 84] on span "Back" at bounding box center [298, 77] width 23 height 14
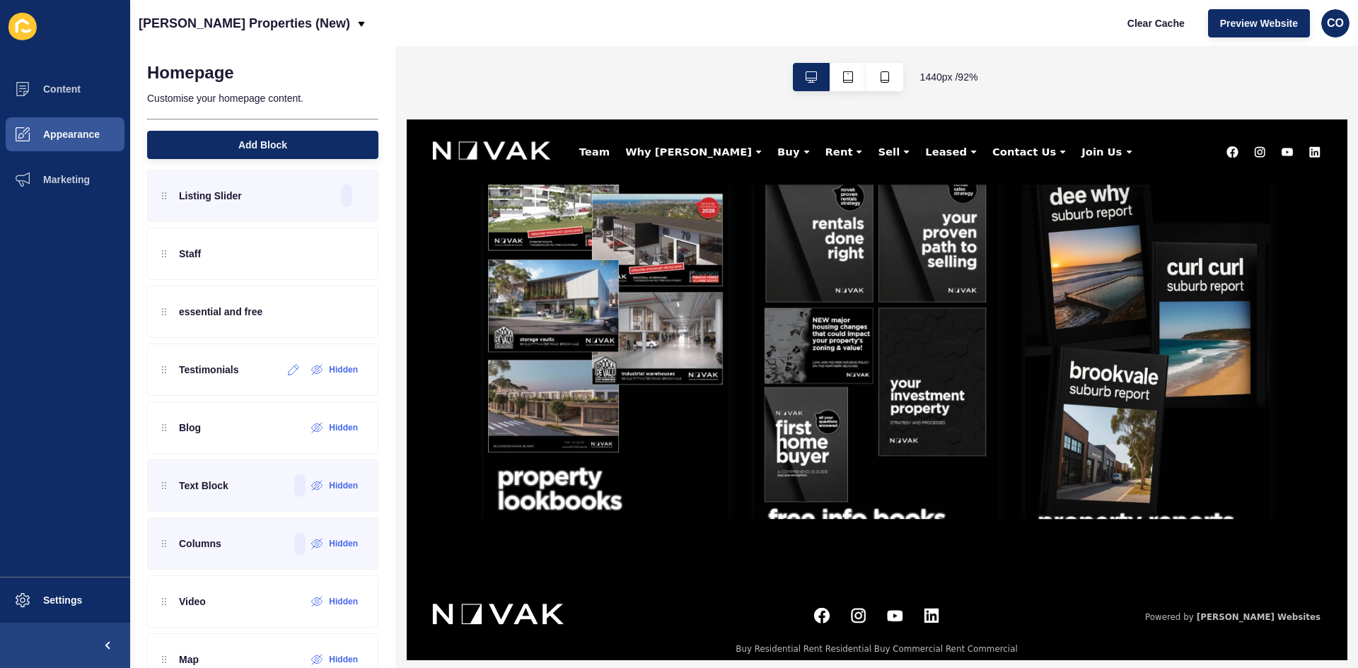
scroll to position [259, 0]
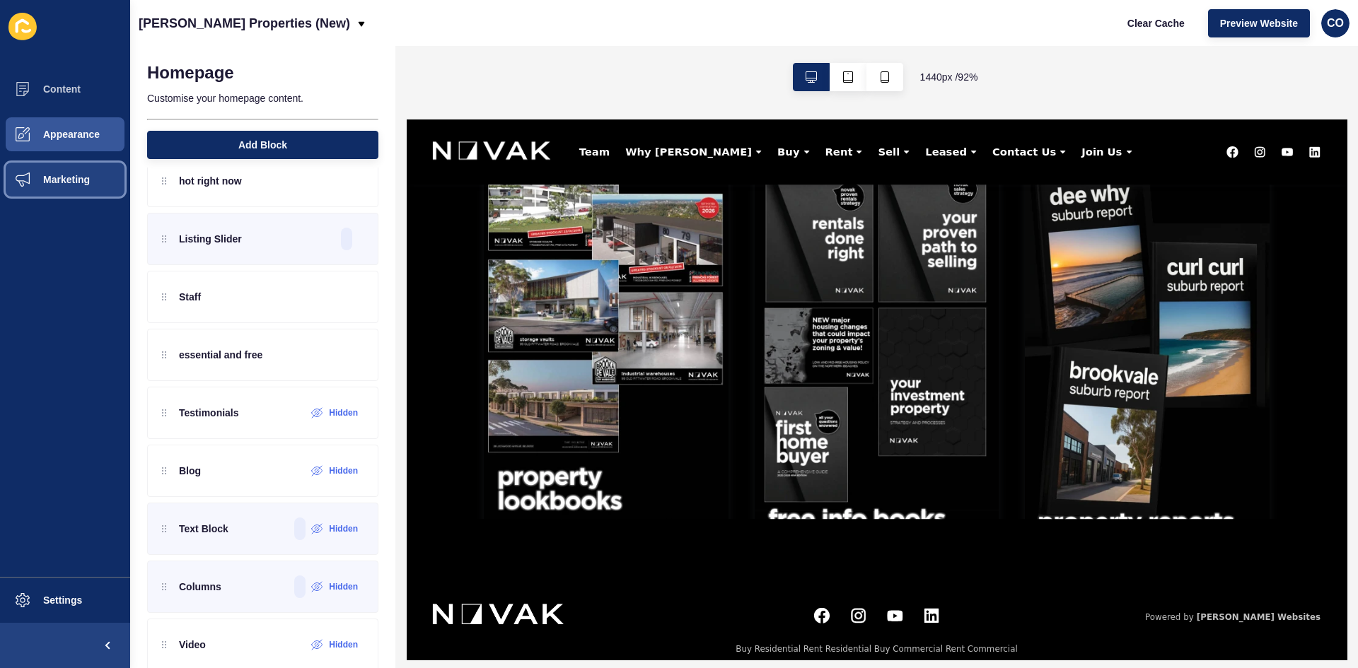
click at [34, 180] on span "Marketing" at bounding box center [44, 179] width 92 height 11
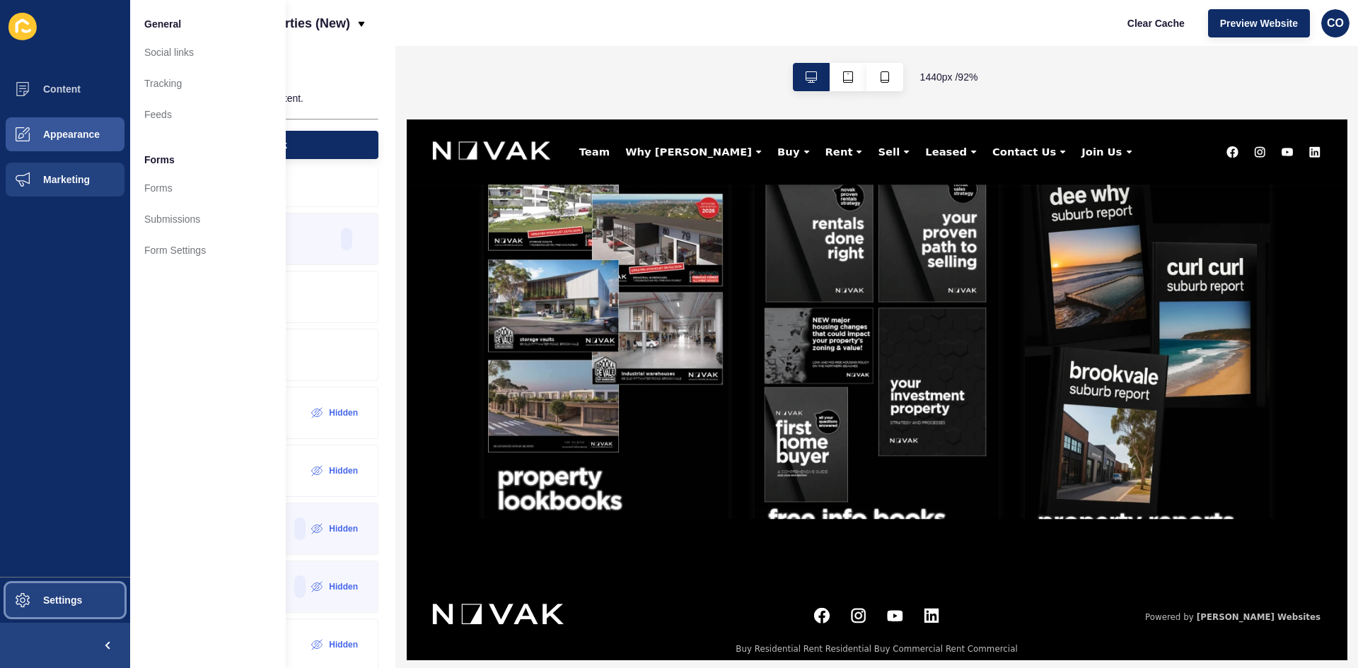
click at [69, 516] on span "Settings" at bounding box center [40, 600] width 84 height 11
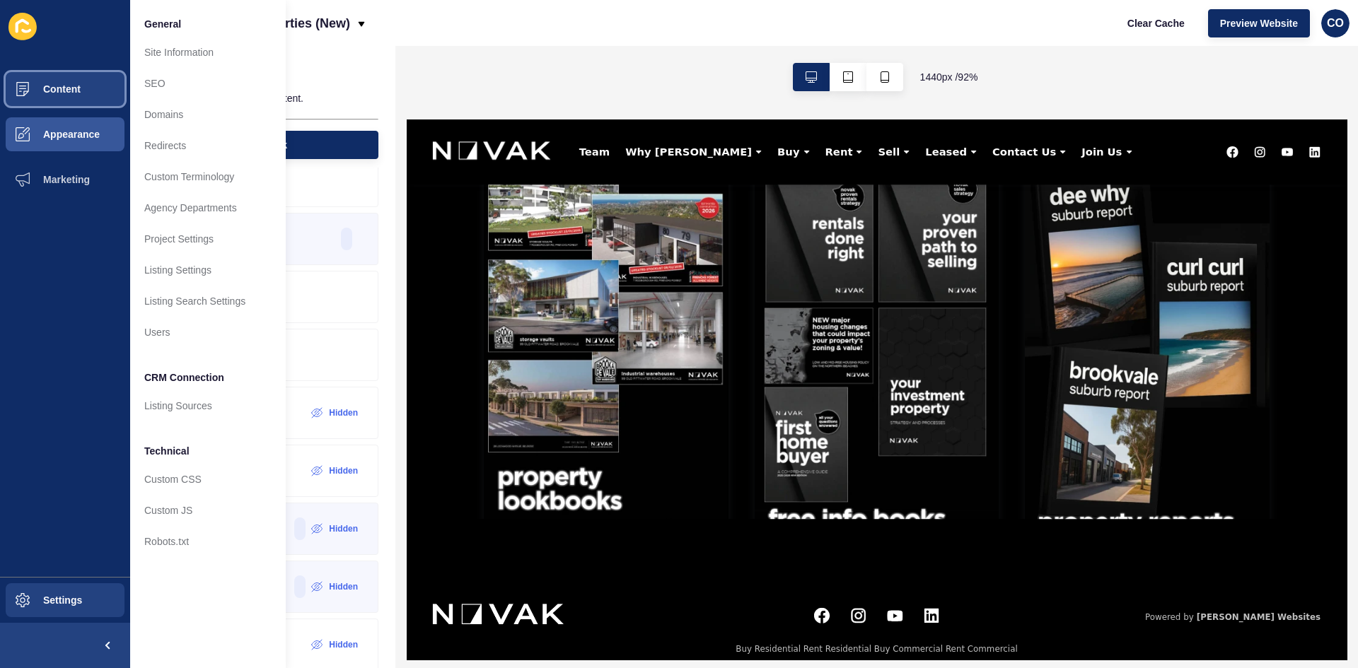
click at [83, 96] on button "Content" at bounding box center [65, 88] width 130 height 45
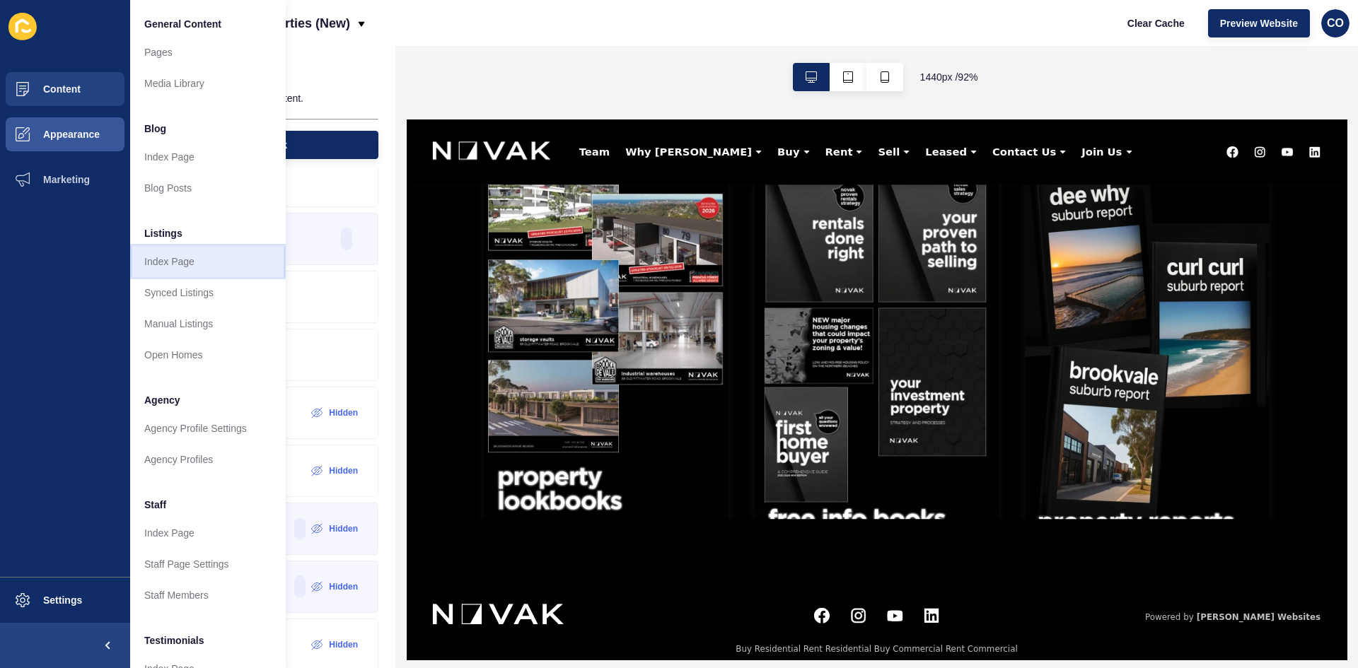
click at [190, 260] on link "Index Page" at bounding box center [208, 261] width 156 height 31
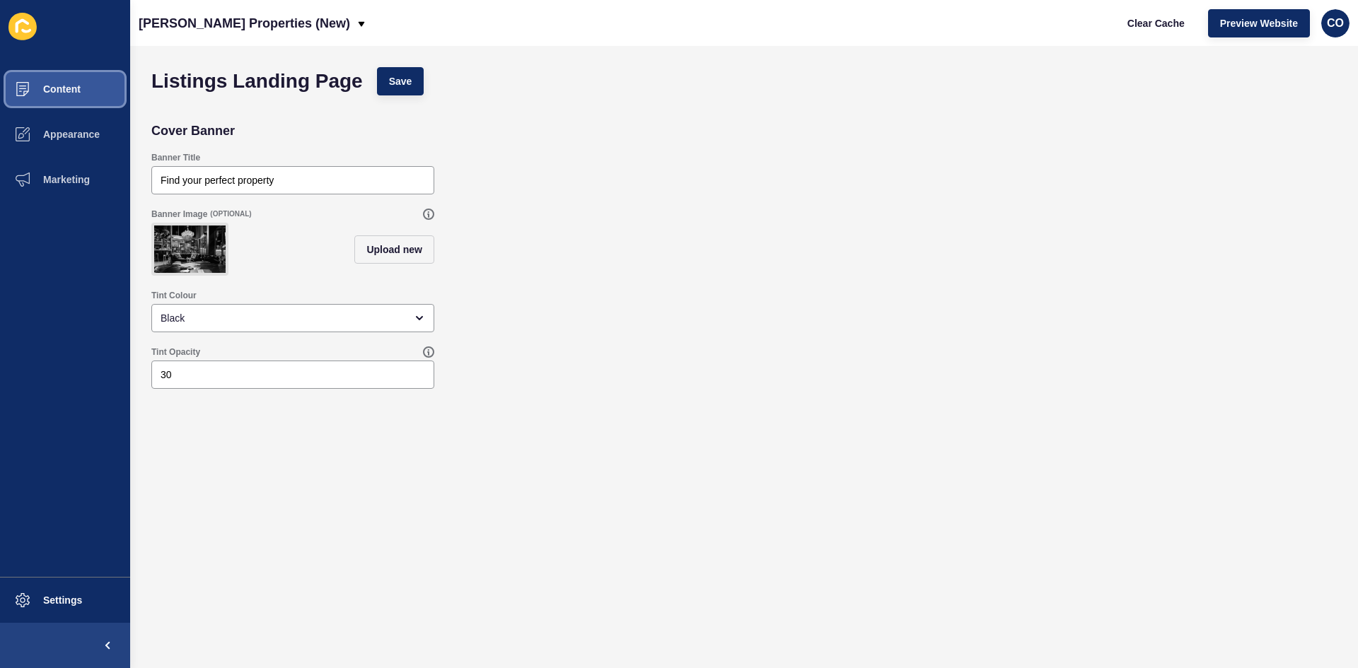
click at [81, 87] on button "Content" at bounding box center [65, 88] width 130 height 45
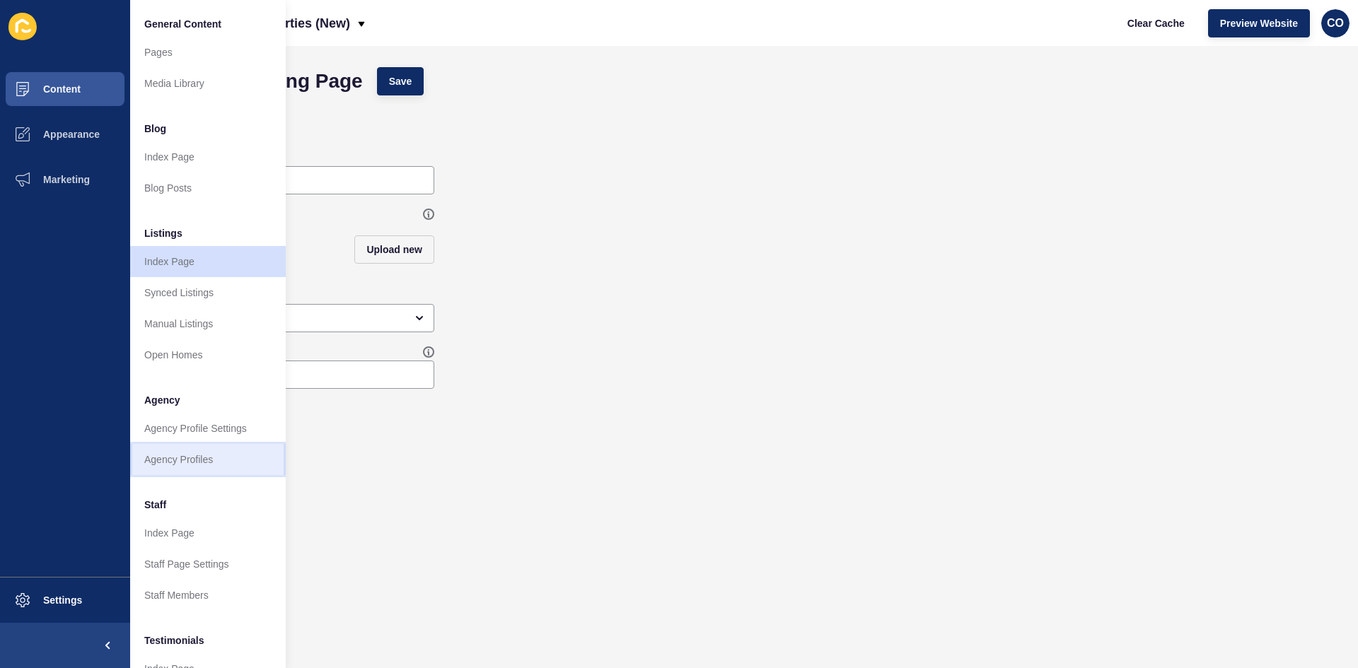
click at [202, 460] on link "Agency Profiles" at bounding box center [208, 459] width 156 height 31
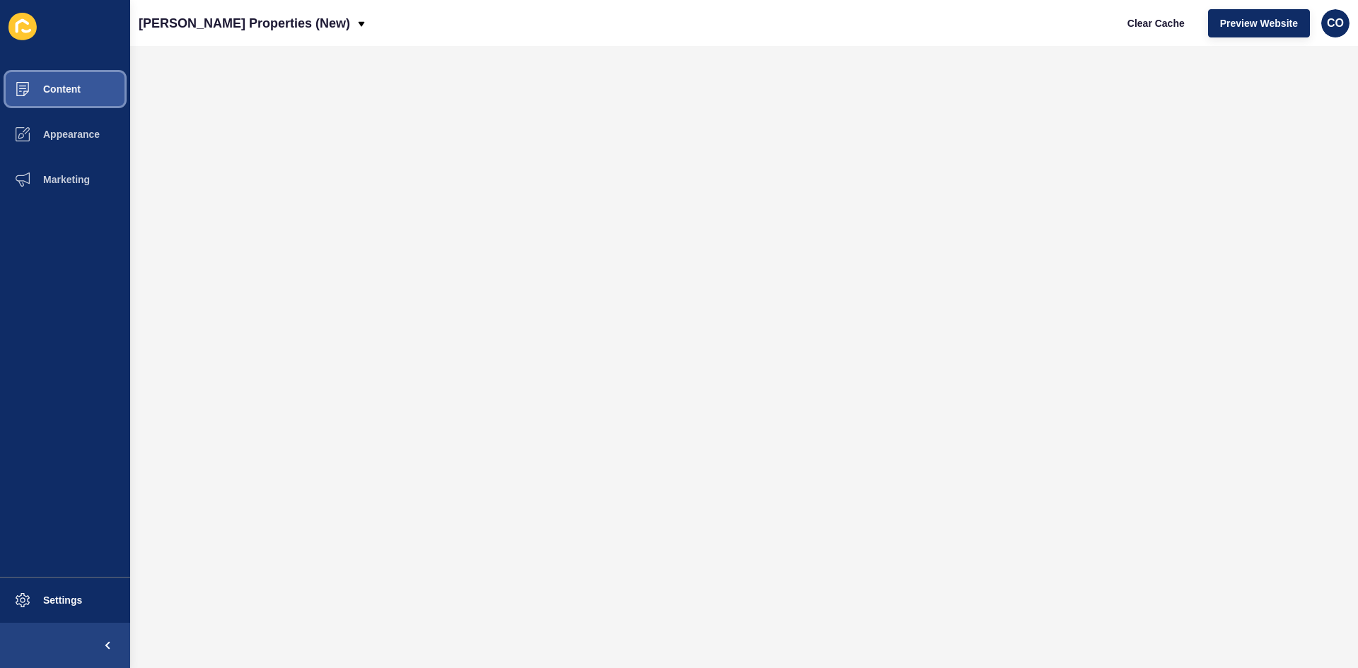
click at [74, 96] on button "Content" at bounding box center [65, 88] width 130 height 45
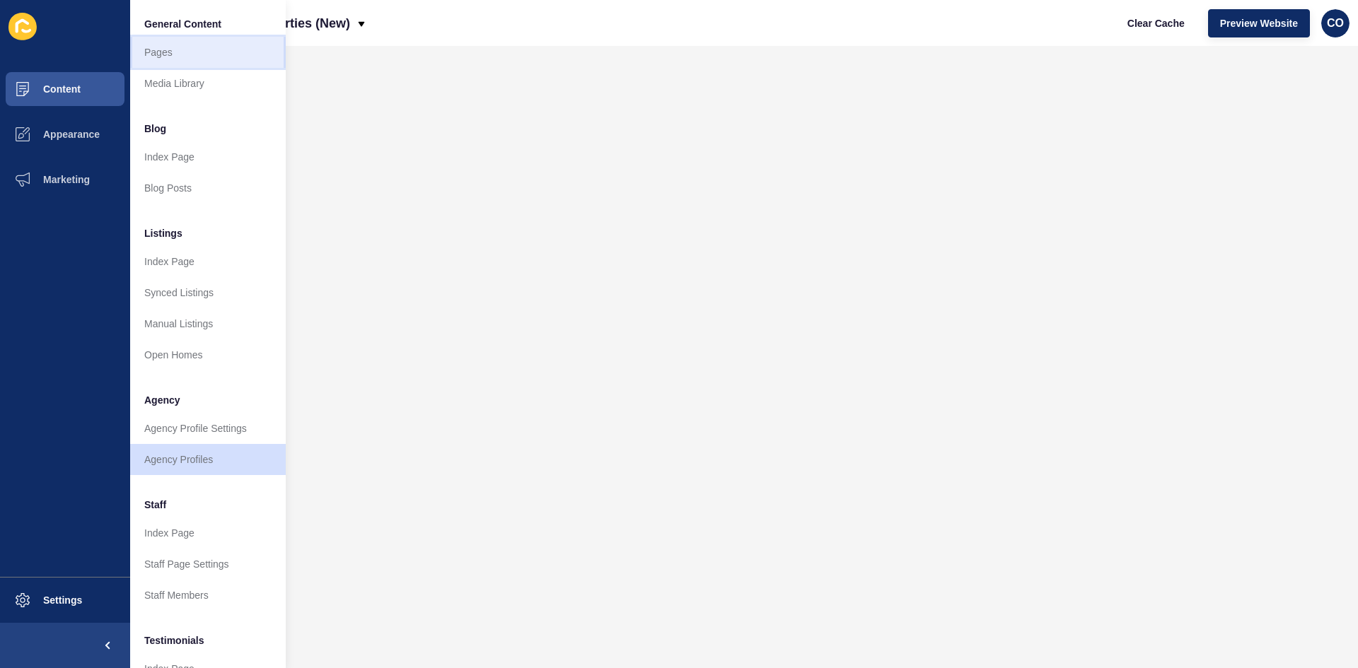
click at [180, 52] on link "Pages" at bounding box center [208, 52] width 156 height 31
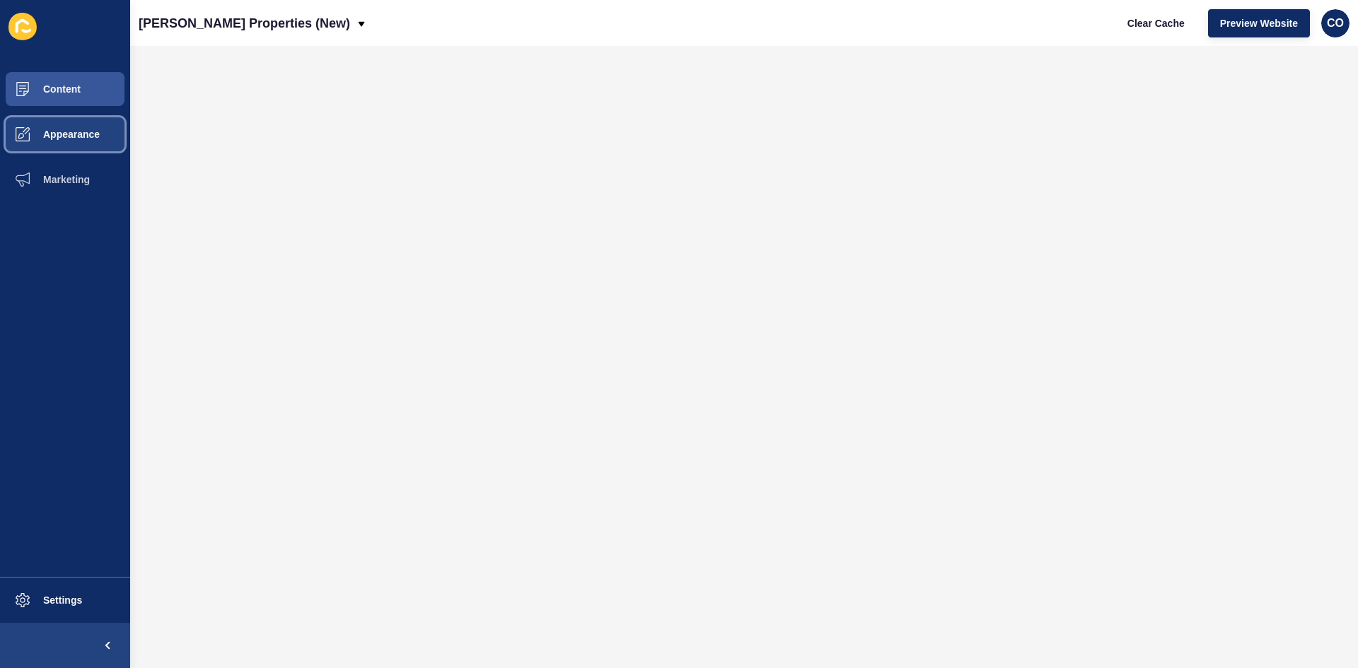
click at [86, 133] on span "Appearance" at bounding box center [49, 134] width 102 height 11
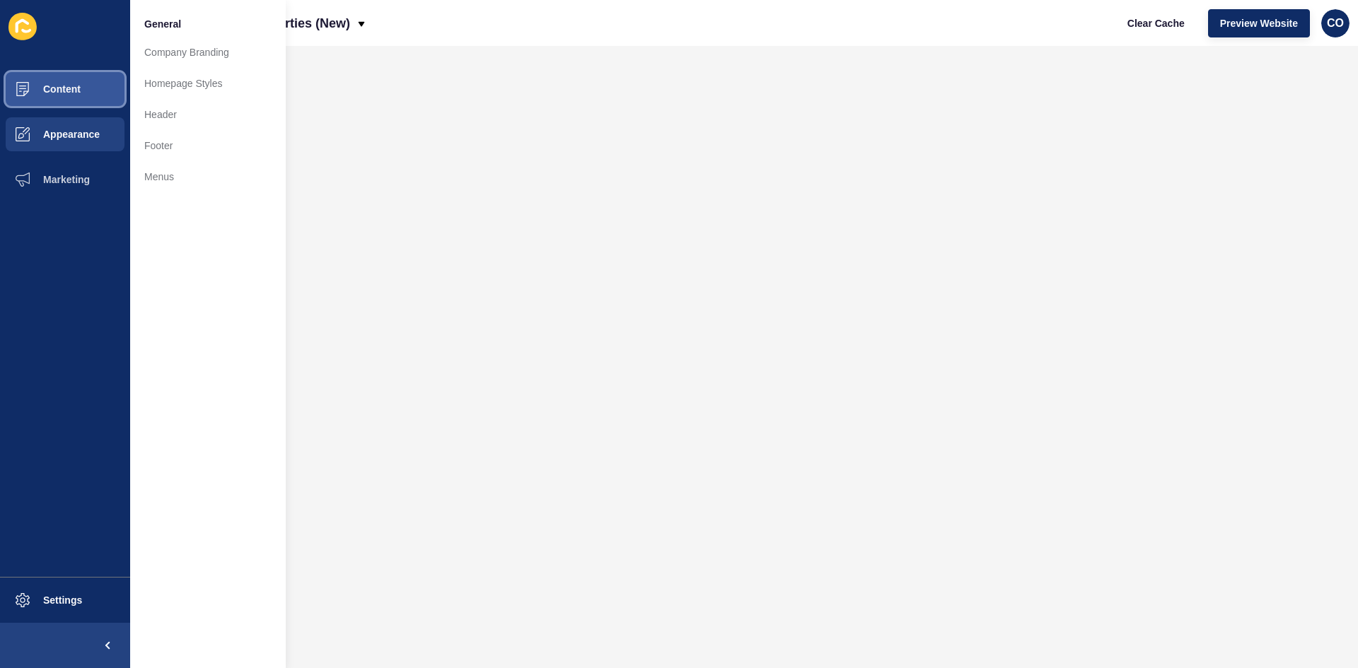
click at [86, 99] on button "Content" at bounding box center [65, 88] width 130 height 45
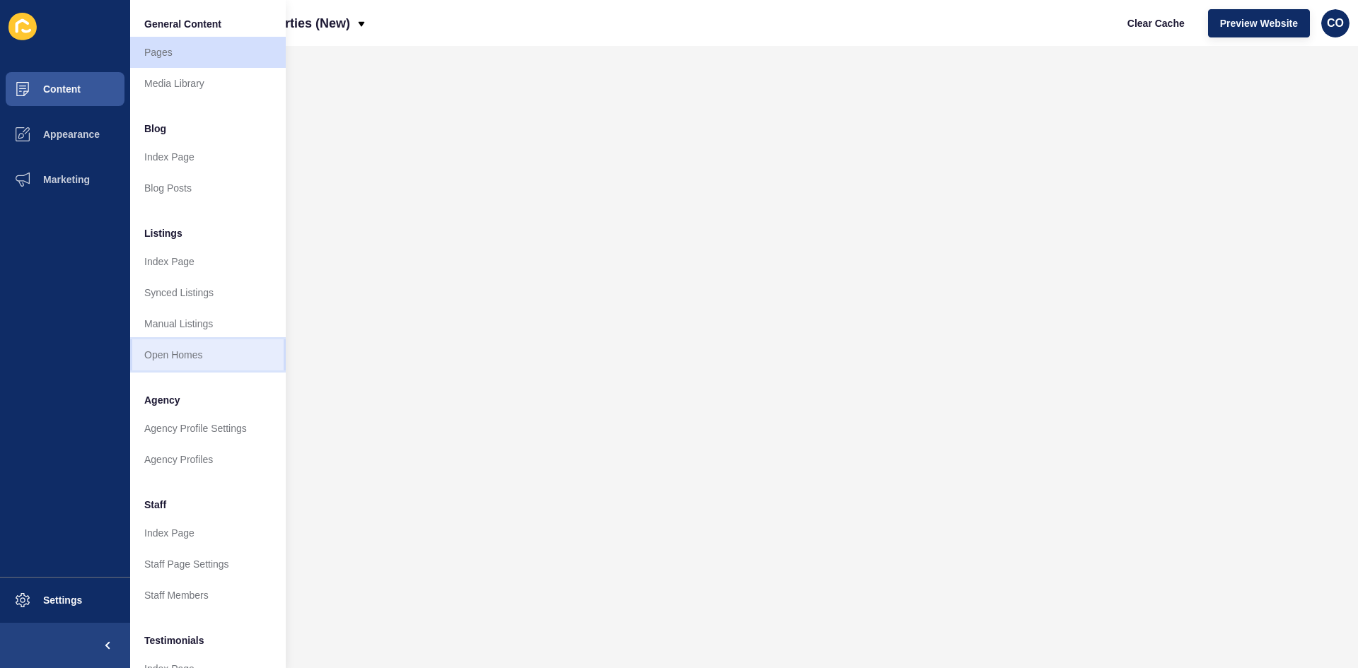
click at [201, 361] on link "Open Homes" at bounding box center [208, 355] width 156 height 31
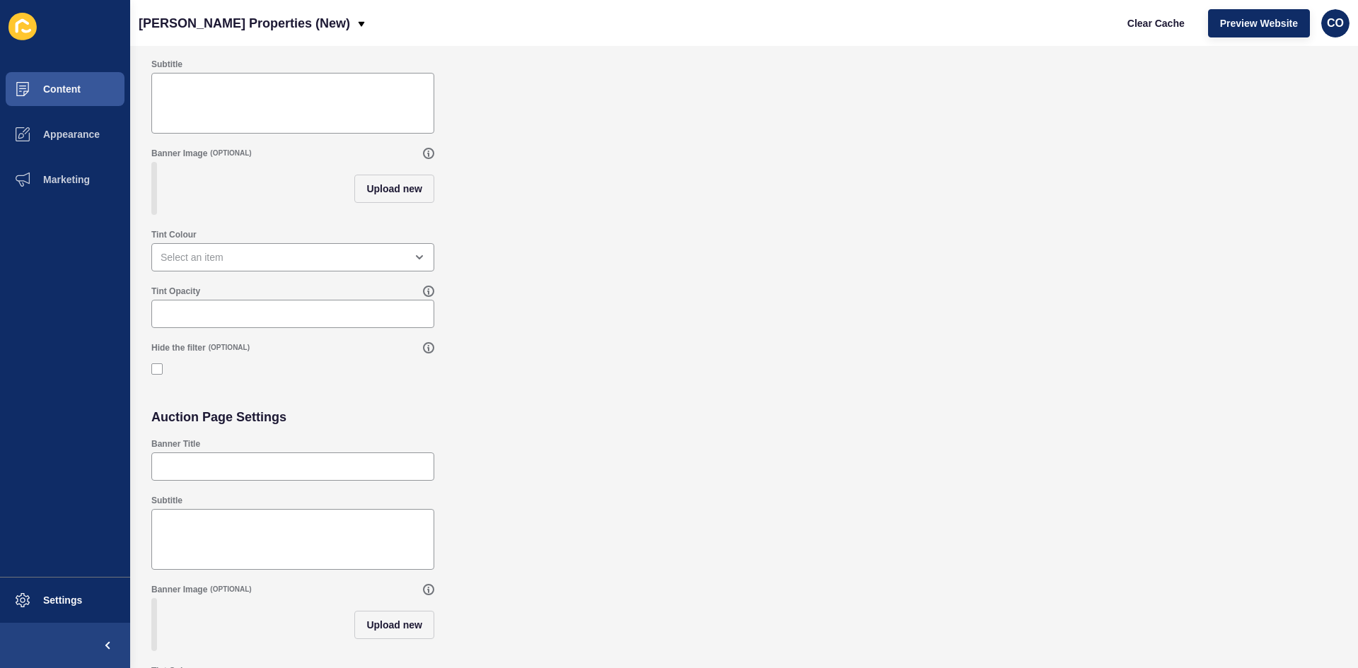
scroll to position [62, 0]
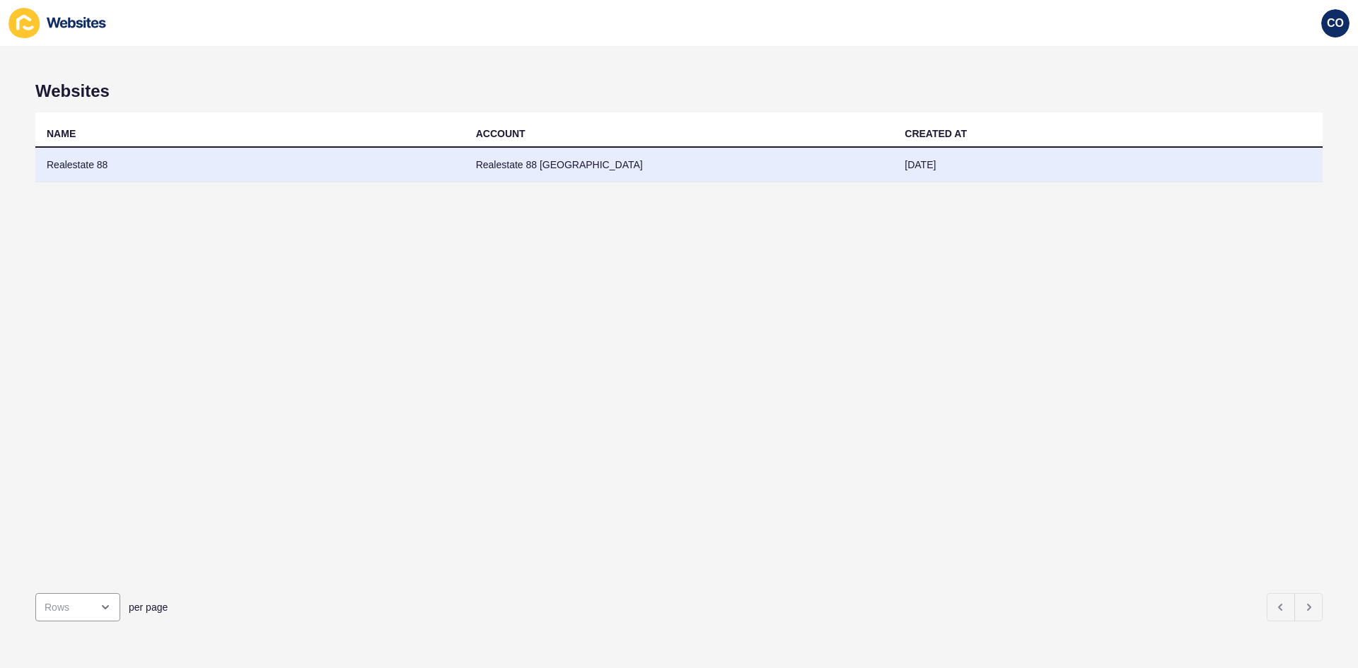
click at [80, 161] on td "Realestate 88" at bounding box center [249, 165] width 429 height 35
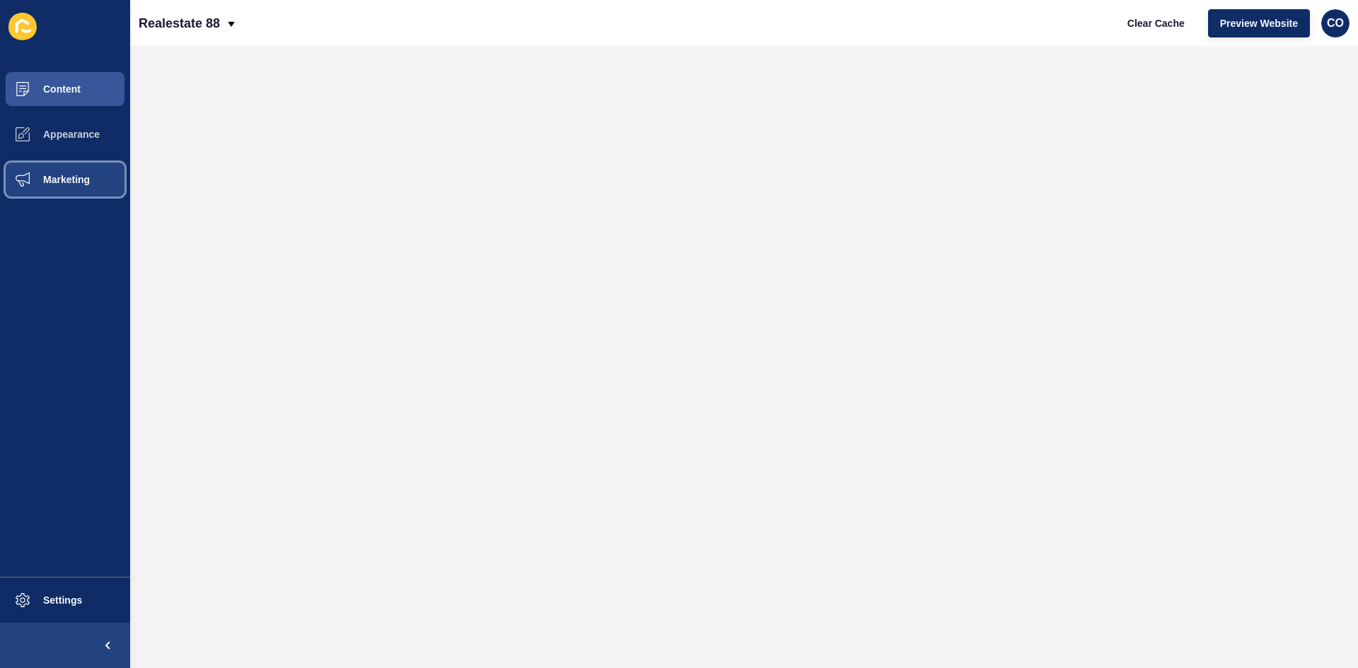
click at [91, 180] on button "Marketing" at bounding box center [65, 179] width 130 height 45
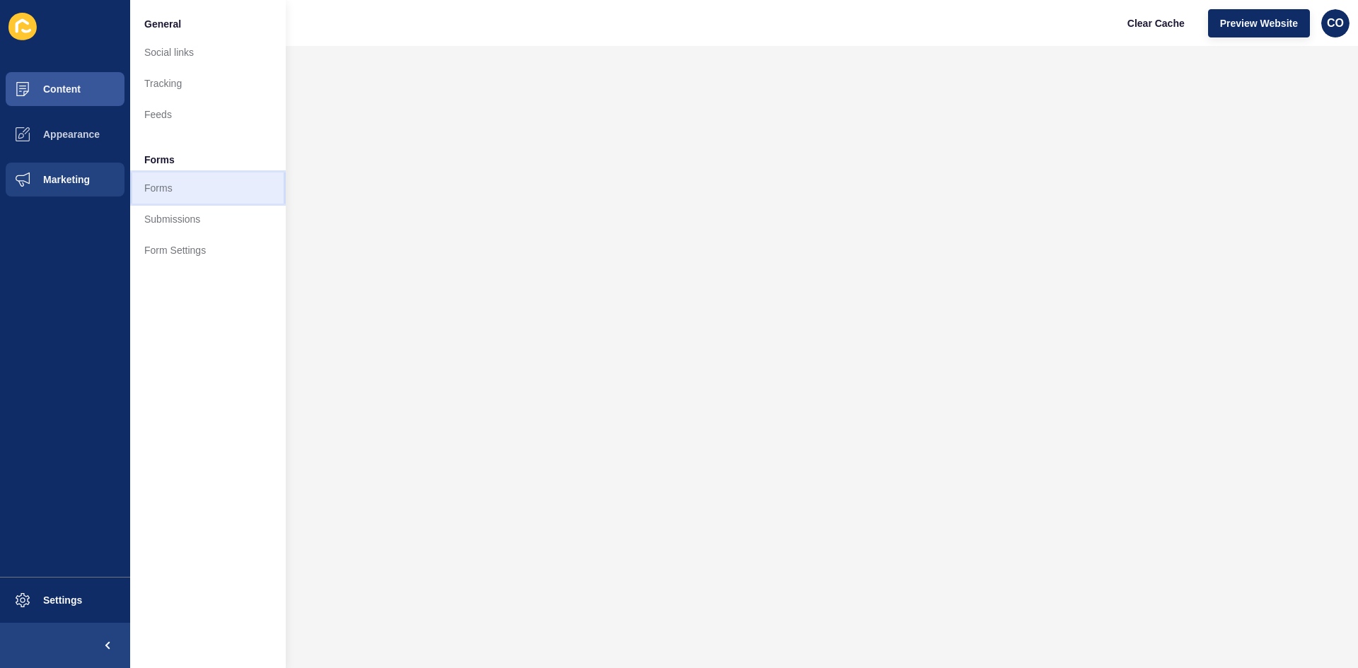
click at [174, 188] on link "Forms" at bounding box center [208, 188] width 156 height 31
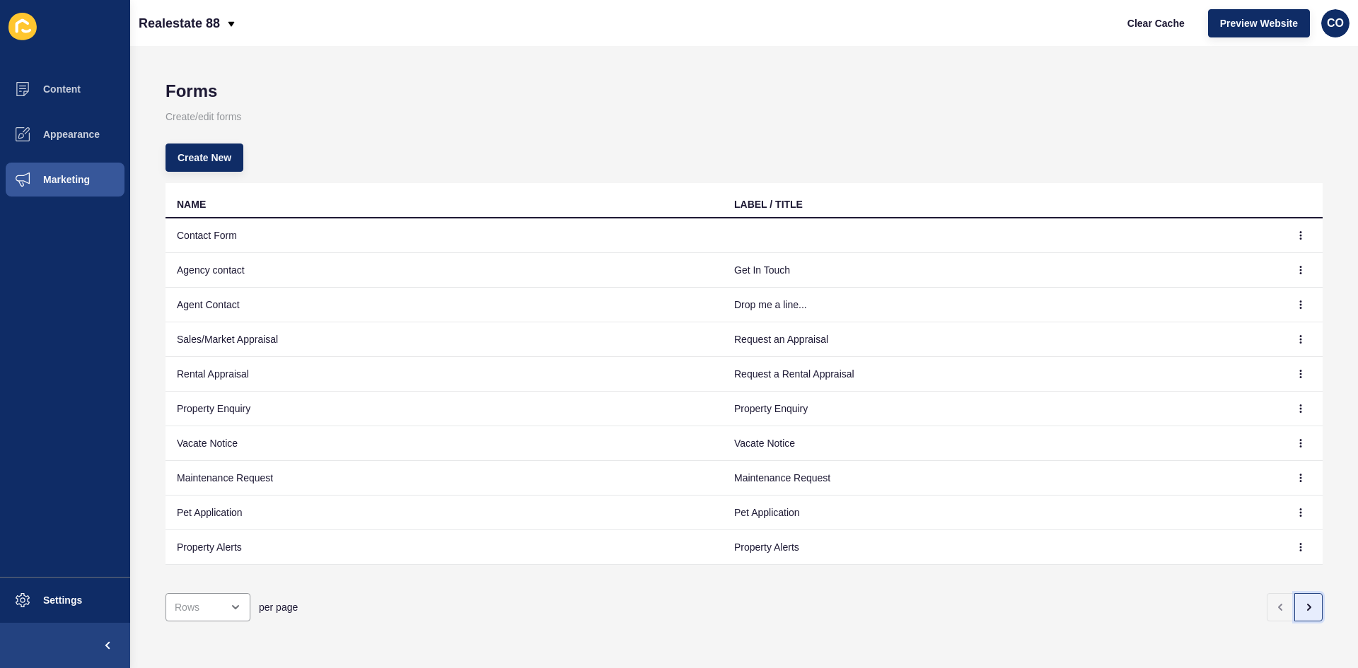
click at [1086, 516] on icon "button" at bounding box center [1309, 608] width 3 height 6
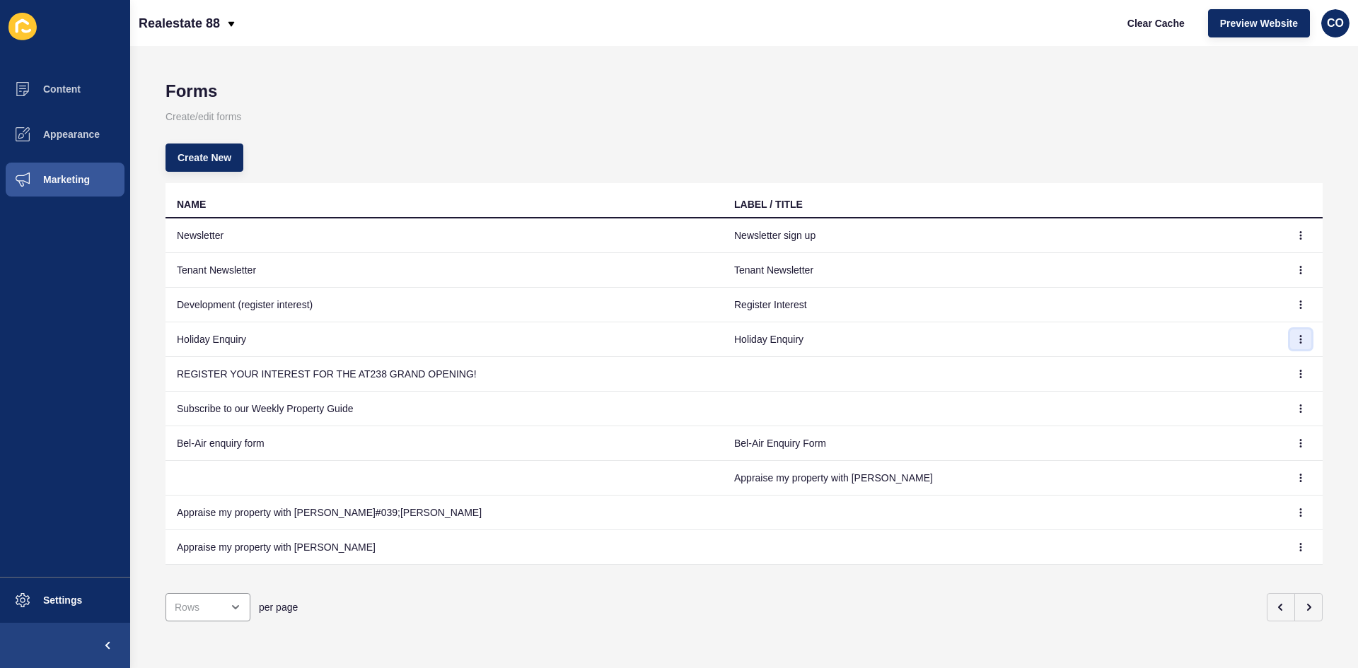
click at [1086, 341] on button "button" at bounding box center [1300, 340] width 21 height 20
click at [1086, 370] on link "Edit" at bounding box center [1251, 367] width 99 height 31
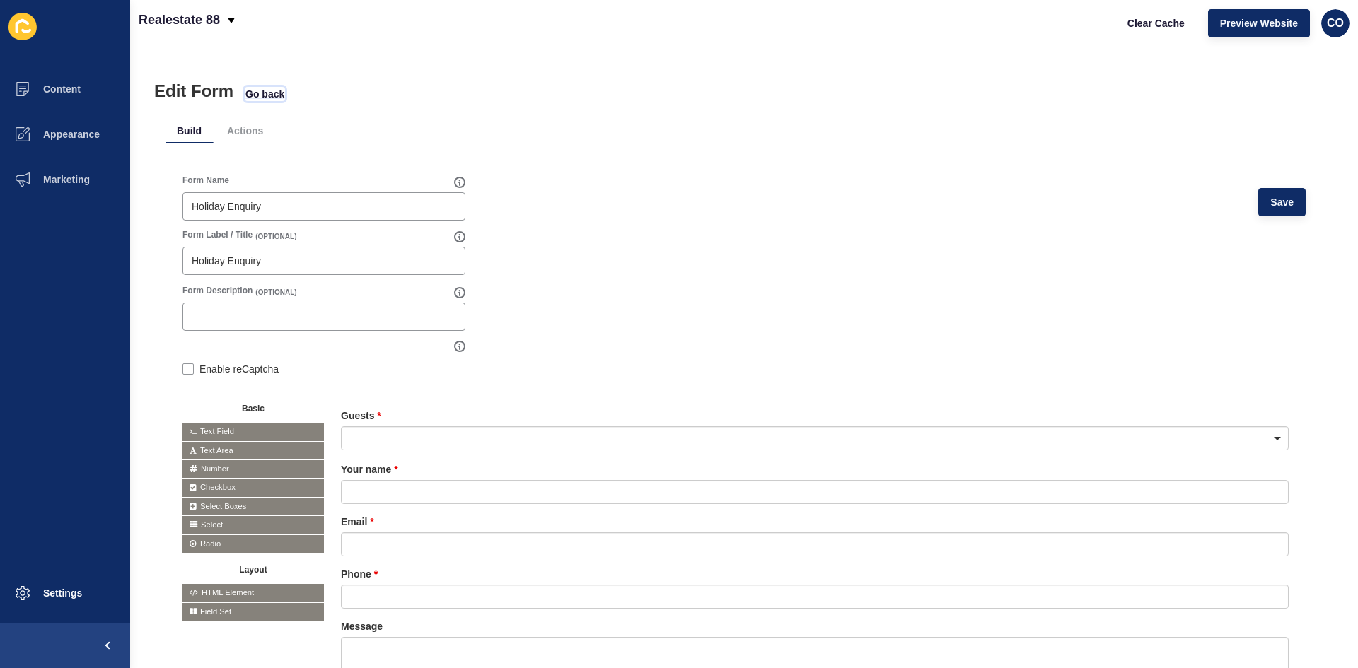
click at [275, 98] on span "Go back" at bounding box center [264, 94] width 39 height 14
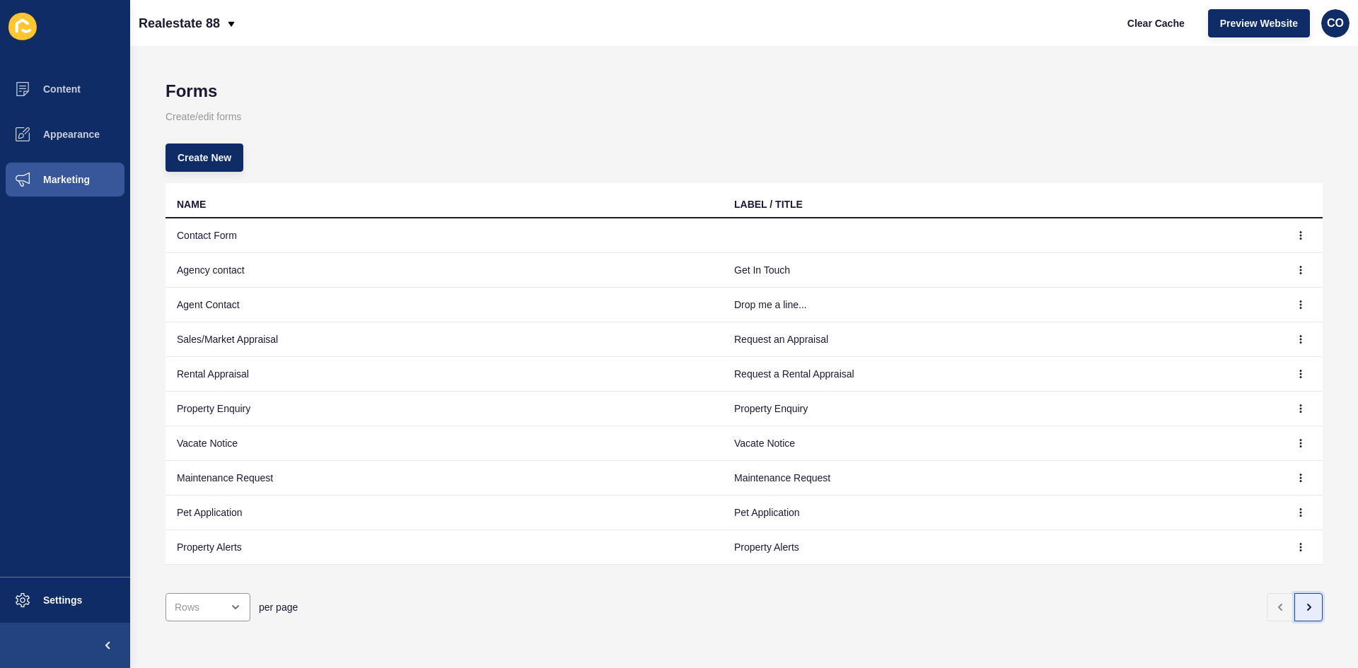
click at [1086, 516] on icon "button" at bounding box center [1308, 607] width 11 height 11
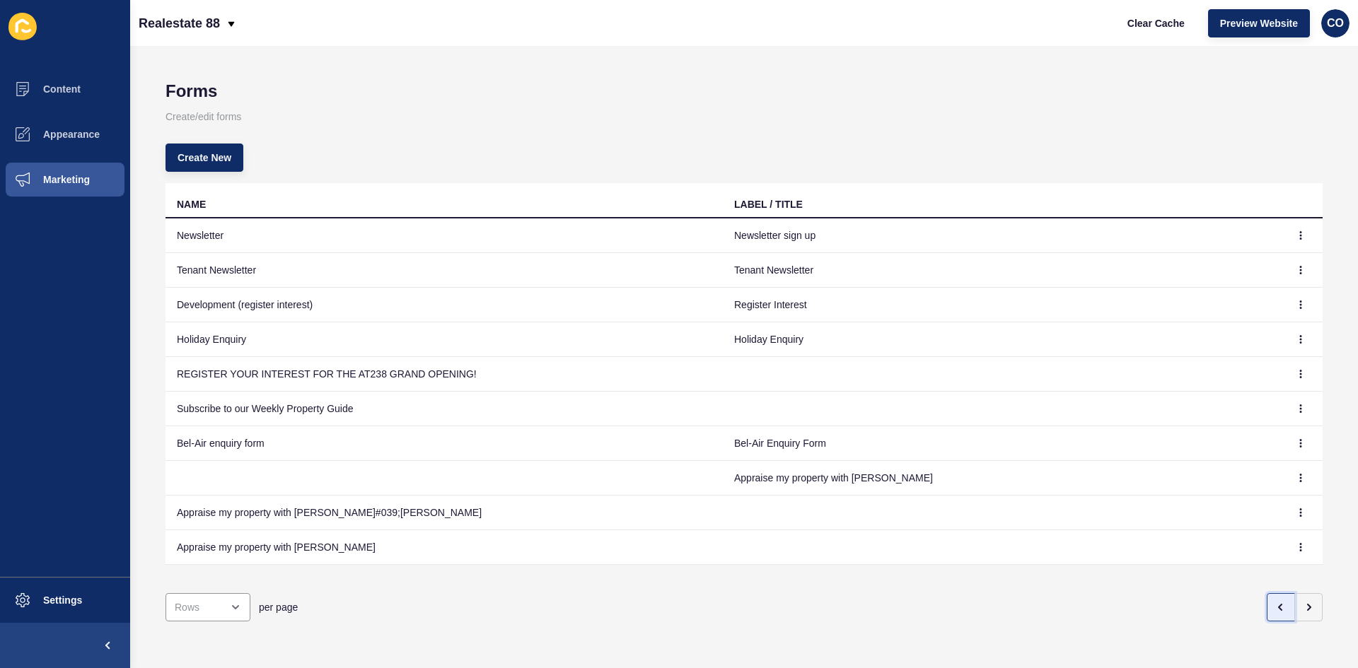
click at [1086, 516] on button "button" at bounding box center [1281, 607] width 28 height 28
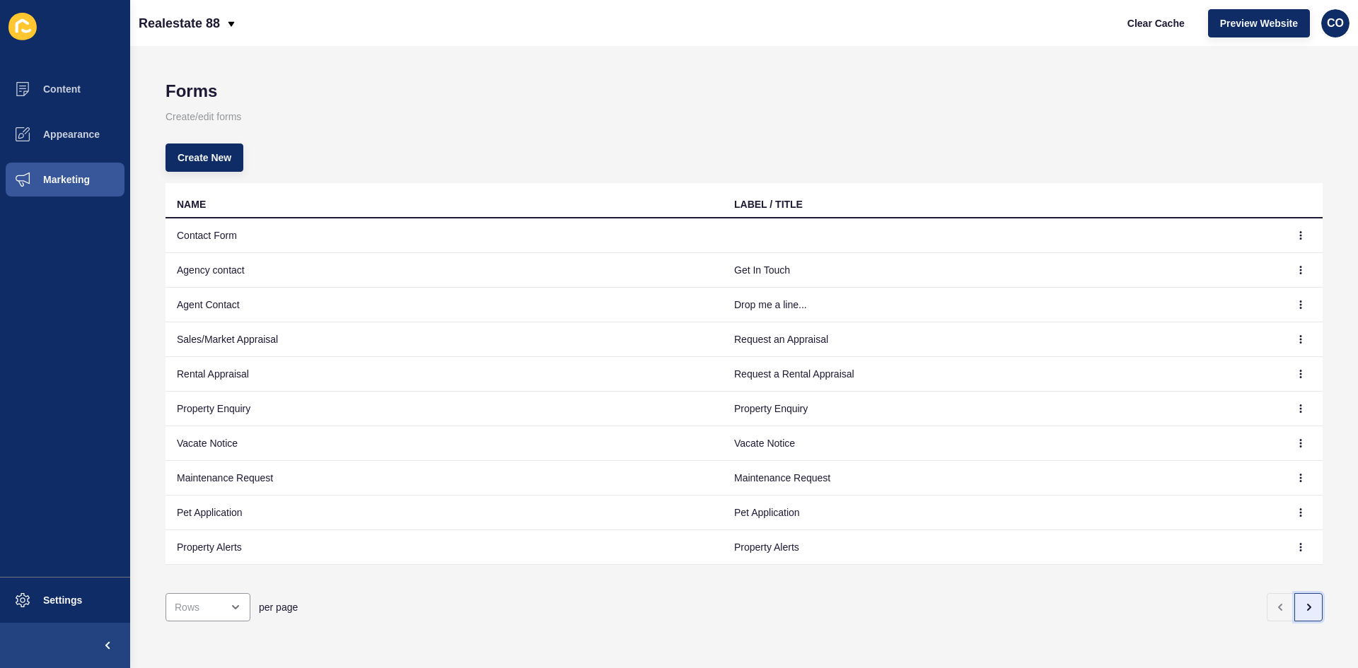
click at [1086, 516] on icon "button" at bounding box center [1308, 607] width 11 height 11
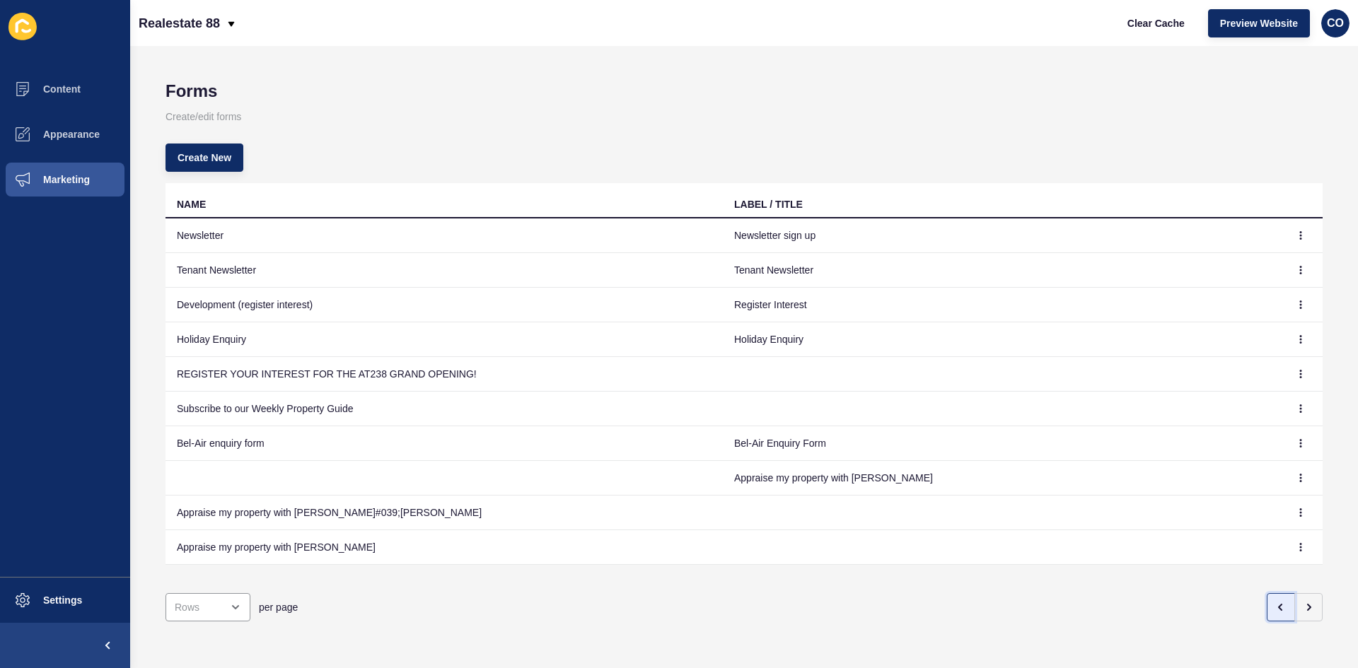
click at [1086, 516] on icon "button" at bounding box center [1280, 608] width 3 height 6
